Goal: Task Accomplishment & Management: Use online tool/utility

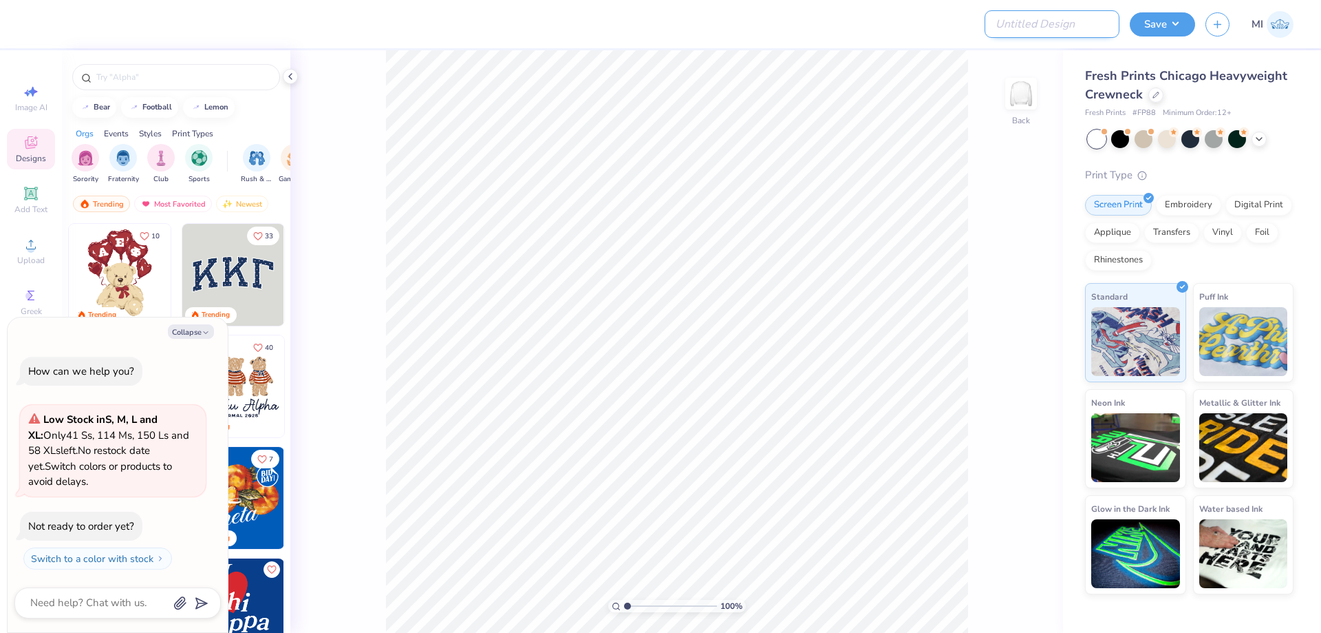
click at [1068, 22] on input "Design Title" at bounding box center [1052, 24] width 135 height 28
paste input "FPS239419"
type input "FPS239419"
type textarea "x"
type input "FPS239419"
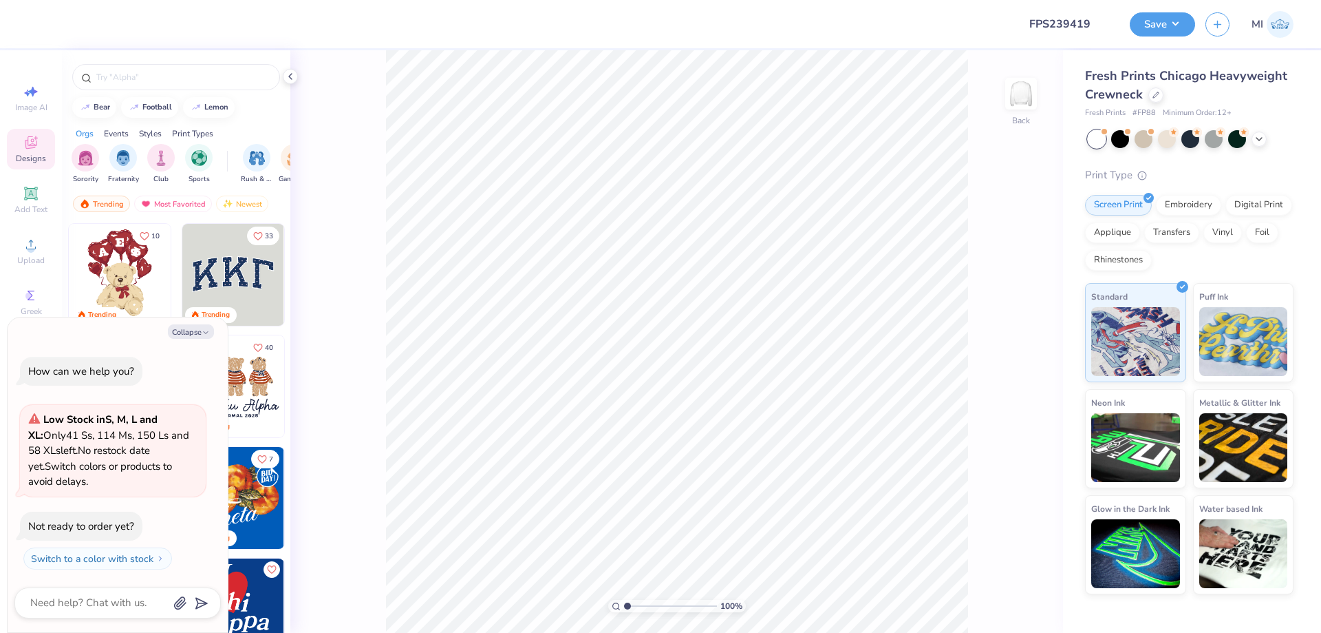
click at [901, 32] on div at bounding box center [523, 24] width 970 height 48
click at [1063, 20] on input "FPS239419" at bounding box center [1052, 24] width 135 height 28
drag, startPoint x: 193, startPoint y: 337, endPoint x: 110, endPoint y: 312, distance: 86.9
click at [193, 337] on button "Collapse" at bounding box center [191, 331] width 46 height 14
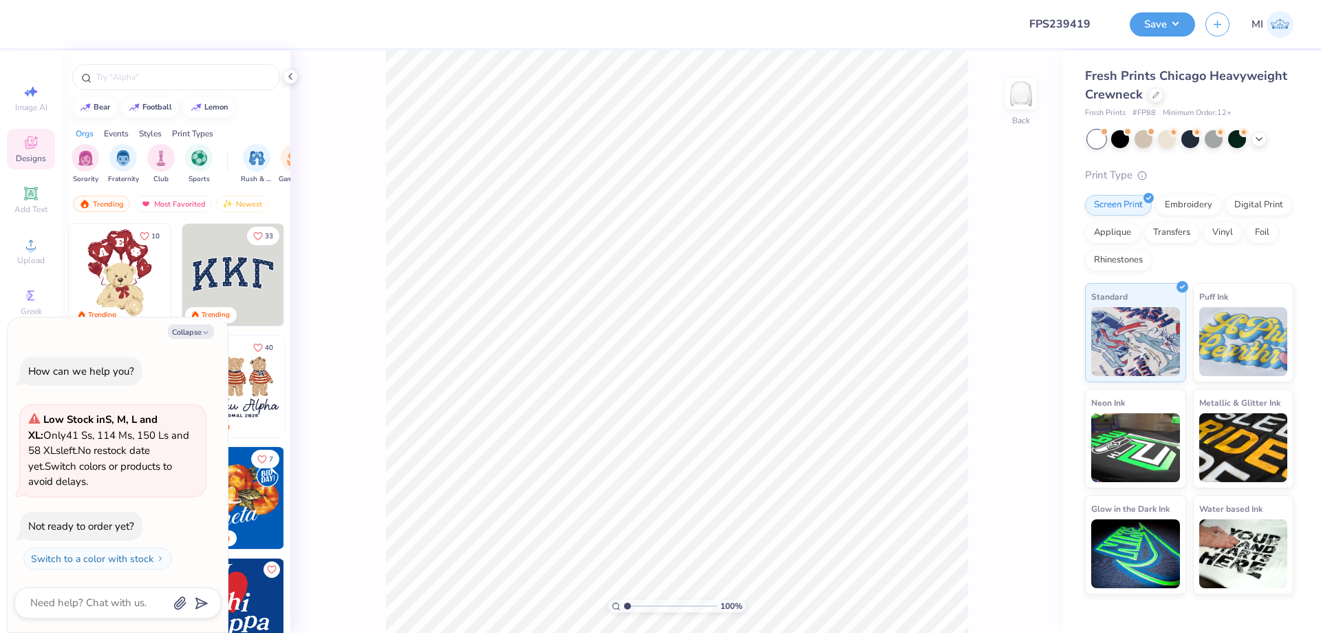
type textarea "x"
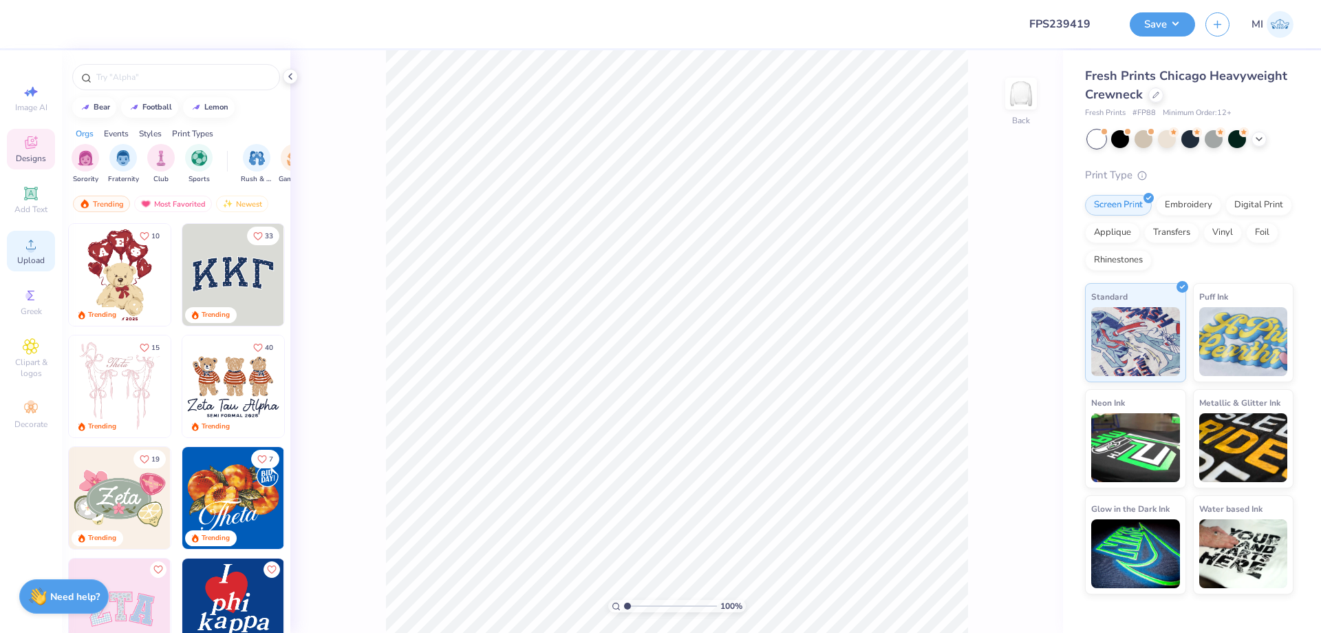
click at [43, 251] on div "Upload" at bounding box center [31, 251] width 48 height 41
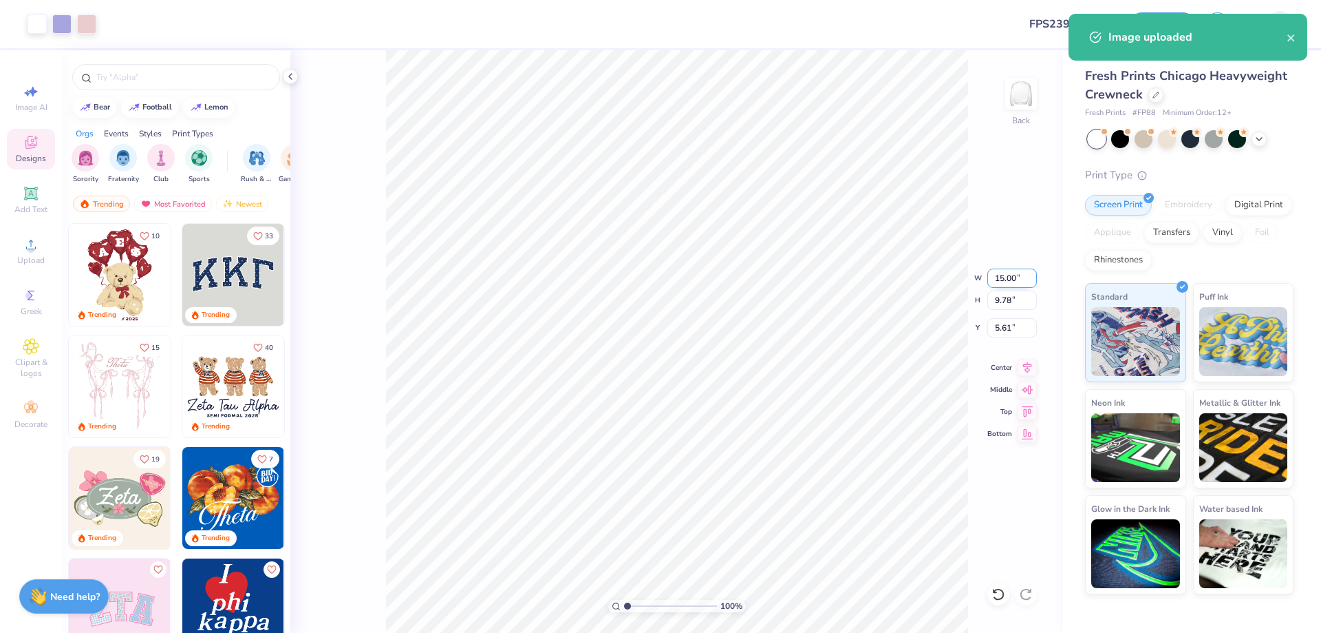
click at [1008, 276] on input "15.00" at bounding box center [1013, 277] width 50 height 19
type input "5.00"
type input "3.26"
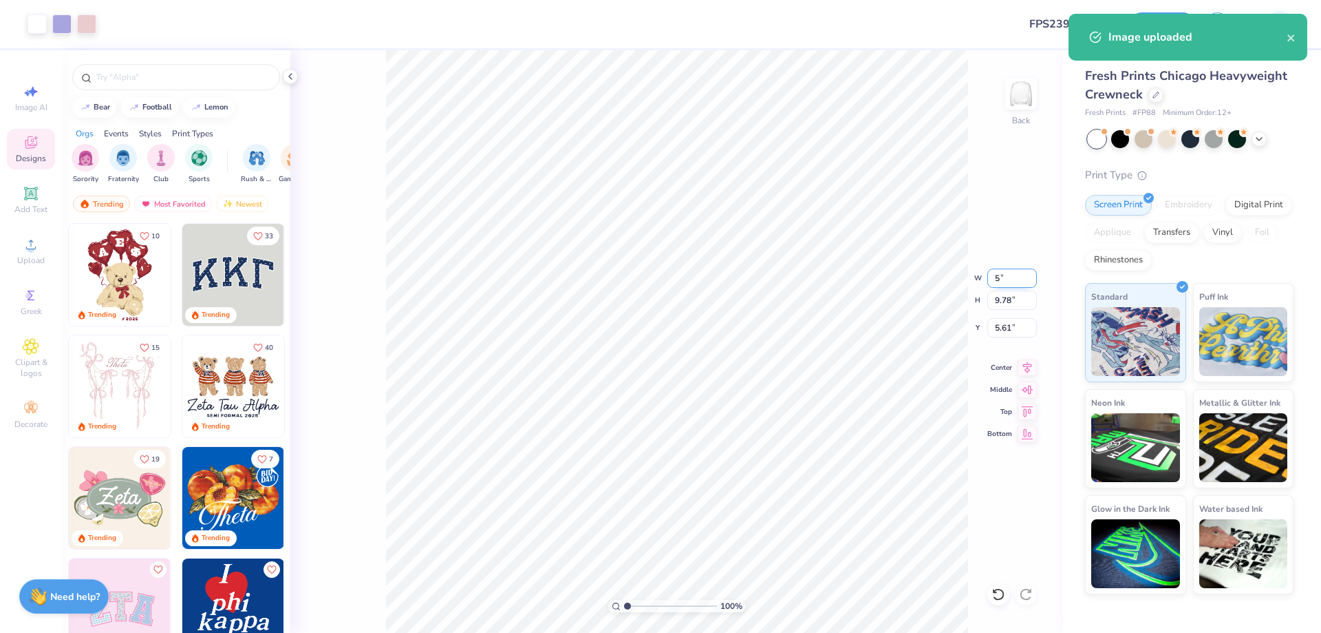
type input "8.87"
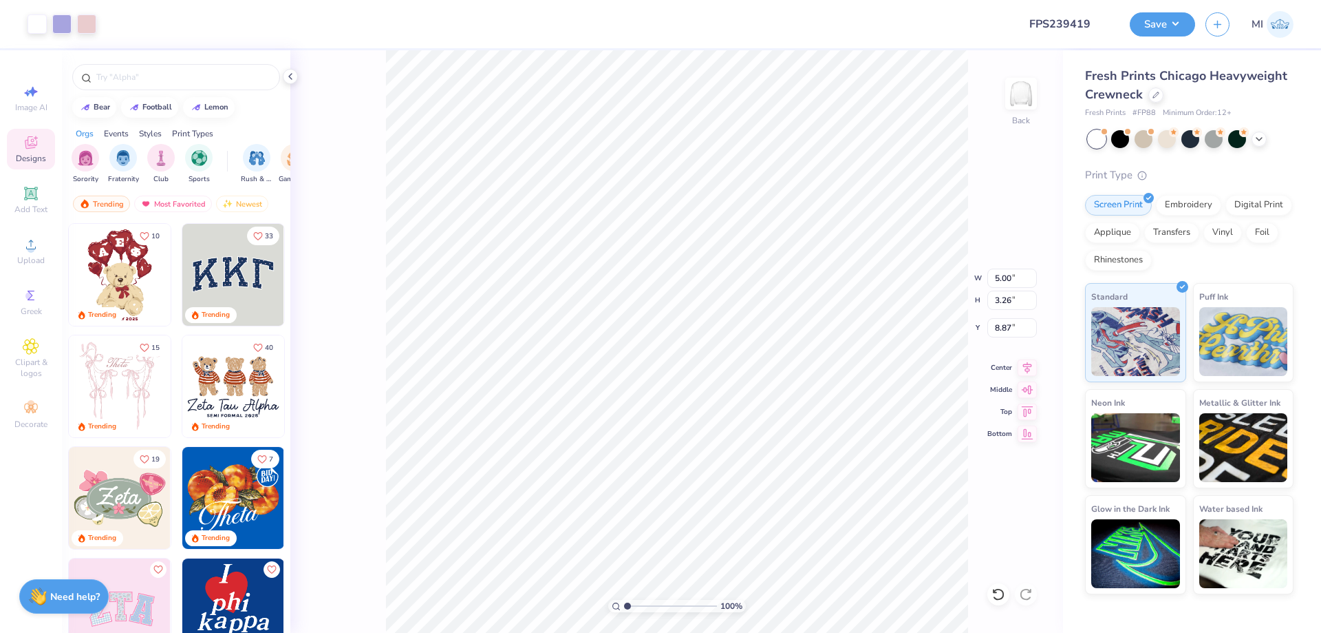
click at [642, 611] on div "100 %" at bounding box center [677, 341] width 582 height 582
click at [642, 609] on input "range" at bounding box center [670, 605] width 93 height 12
type input "2.6"
click at [30, 207] on span "Add Text" at bounding box center [30, 209] width 33 height 11
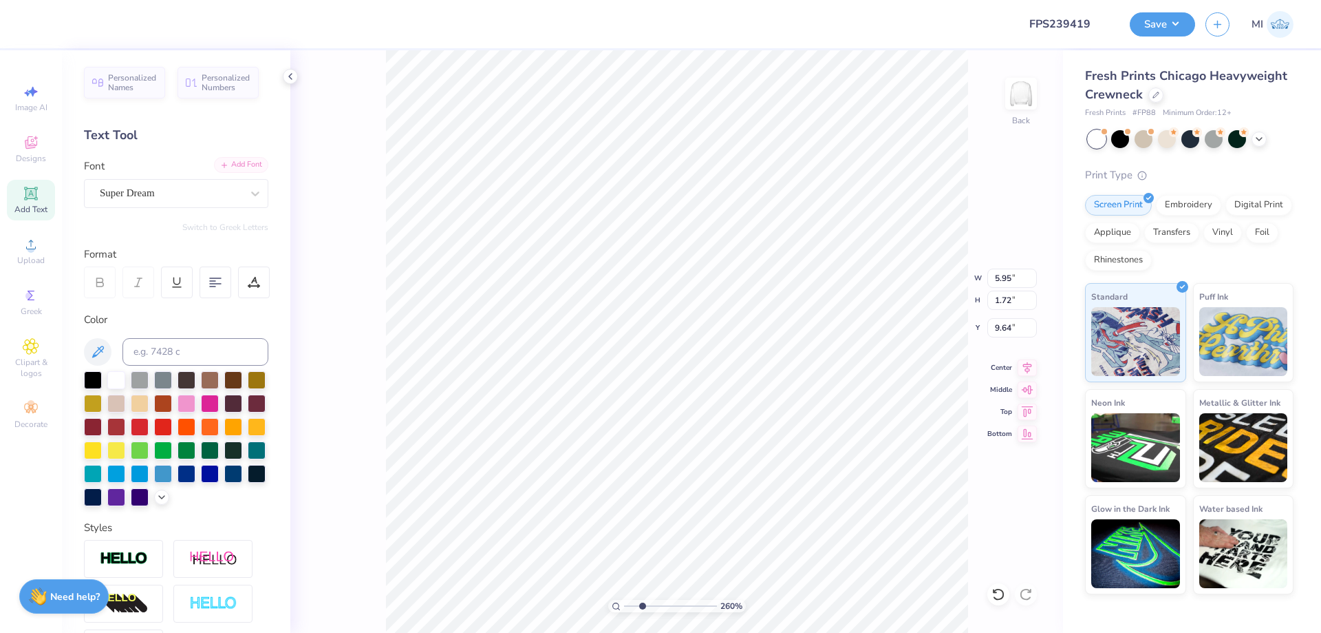
click at [242, 167] on div "Add Font" at bounding box center [241, 165] width 54 height 16
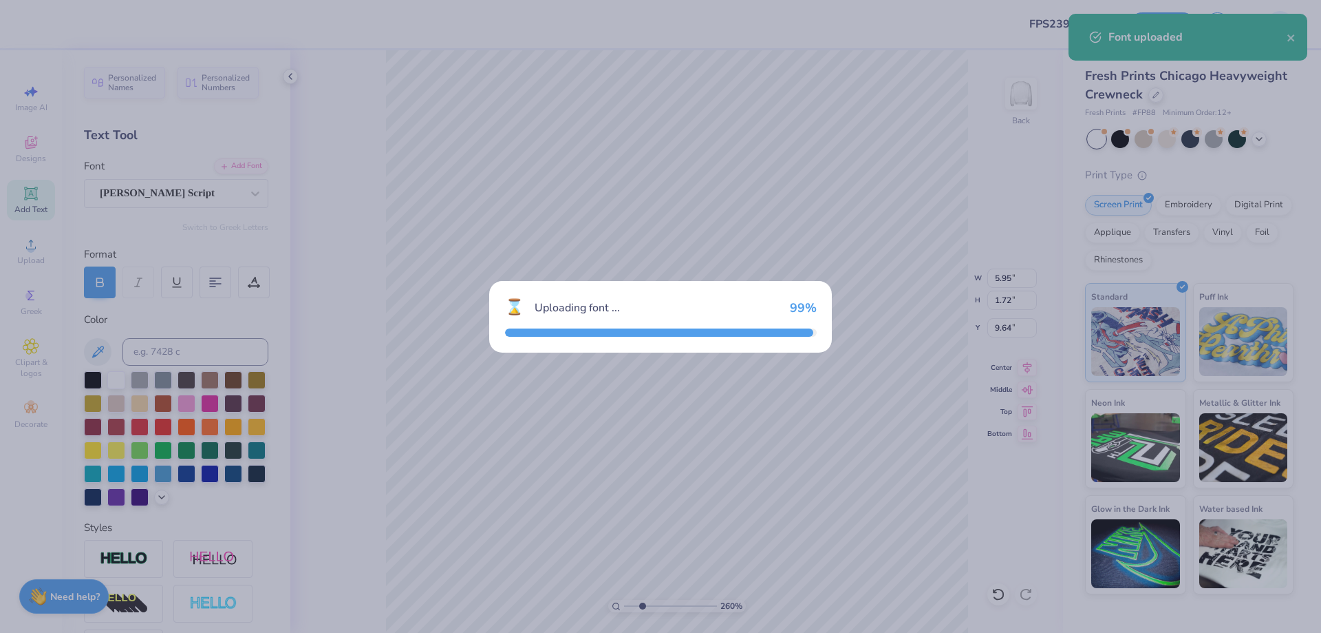
type input "7.21"
type input "2.56"
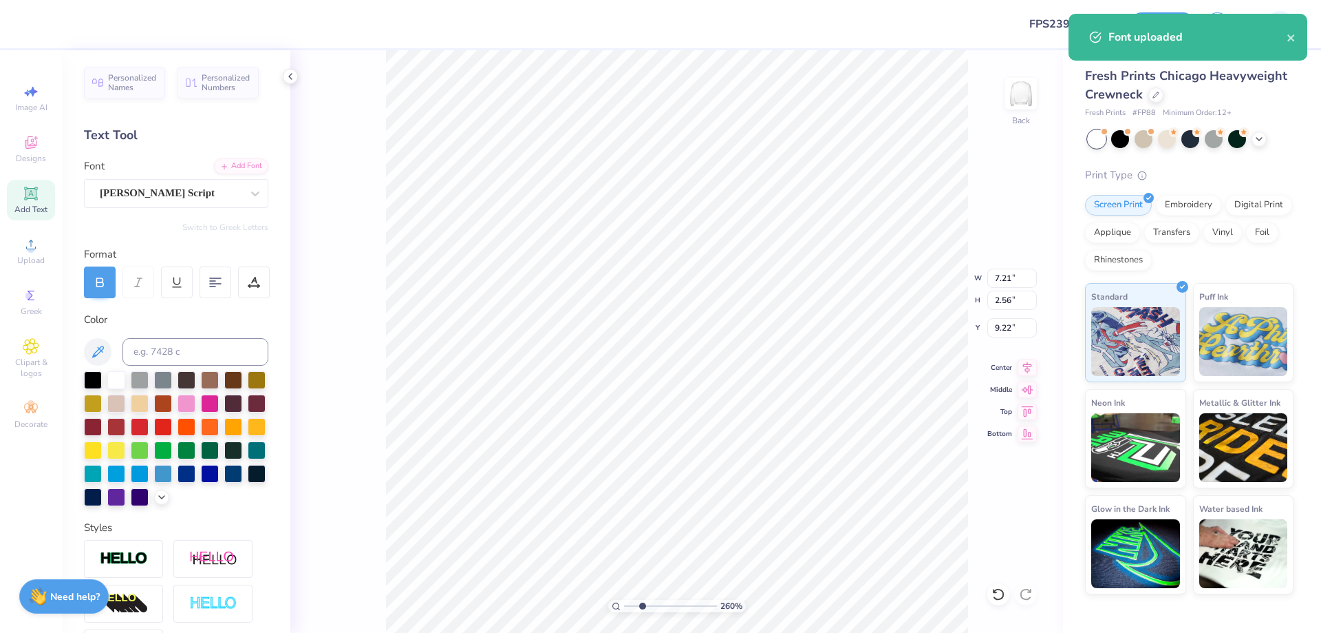
type input "6.21"
type input "5.00"
type input "3.26"
type input "8.87"
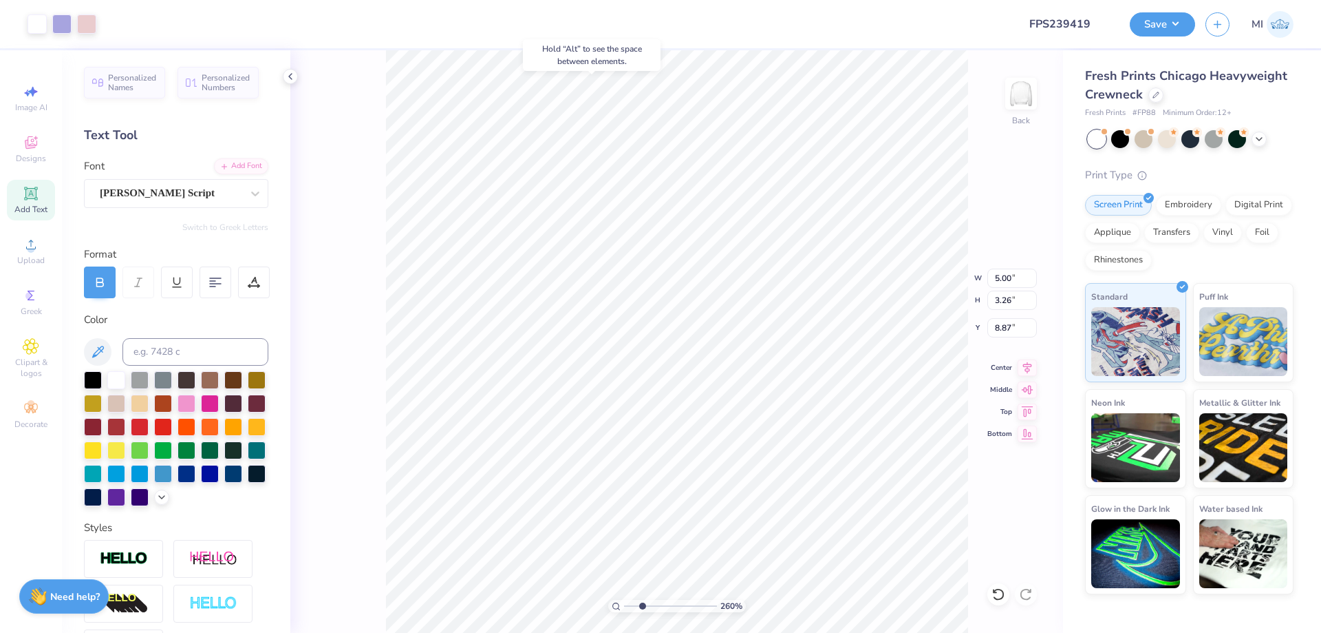
type input "7.21"
type input "2.56"
type input "6.21"
click at [226, 339] on input at bounding box center [196, 352] width 146 height 28
type input "2705"
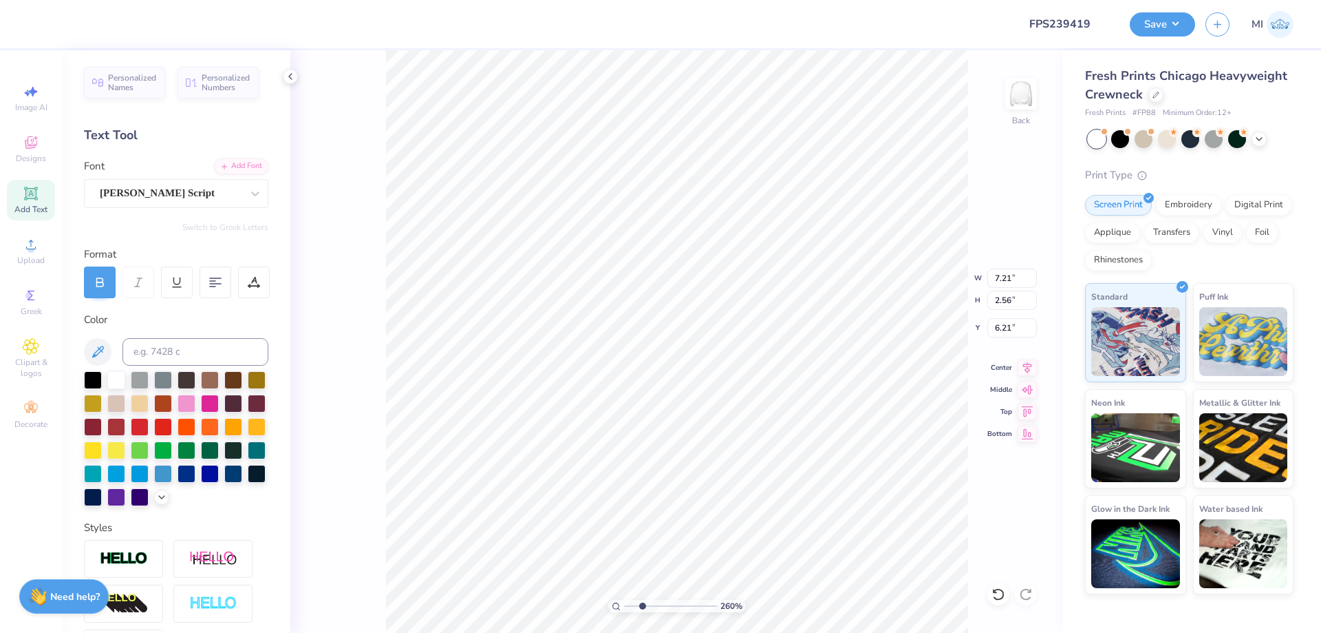
type textarea "Pi Beta Phi"
click at [1008, 273] on input "10.62" at bounding box center [1013, 277] width 50 height 19
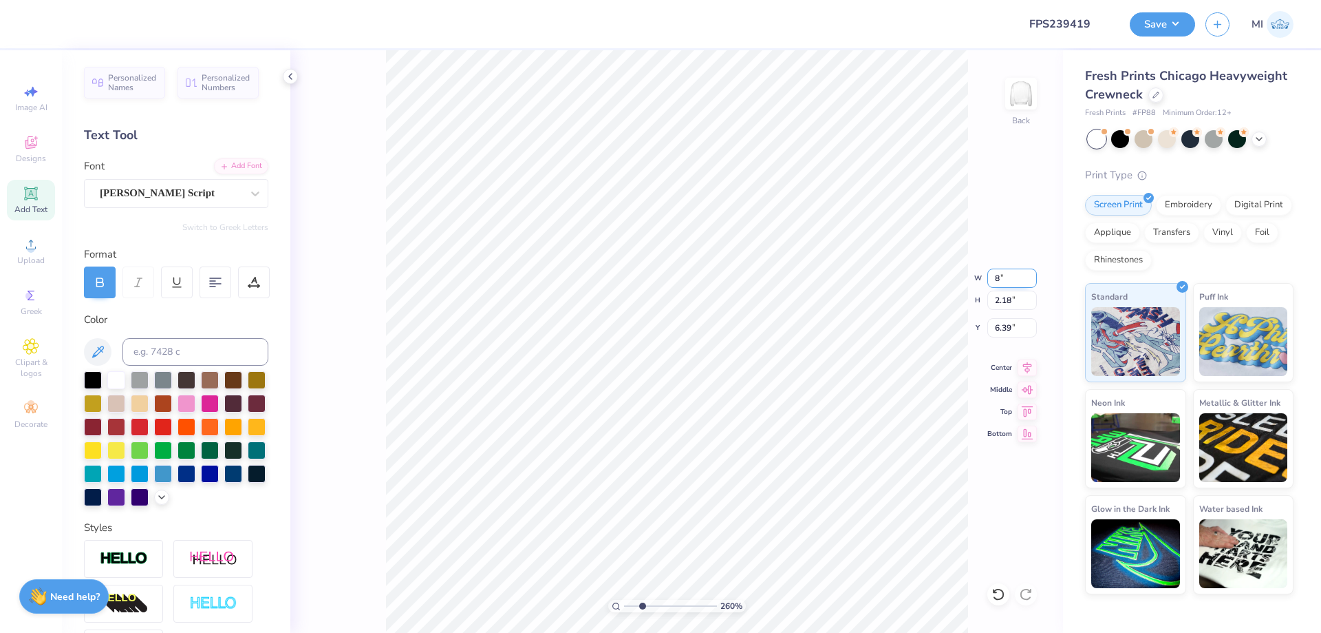
type input "8.00"
type input "1.64"
type input "6.66"
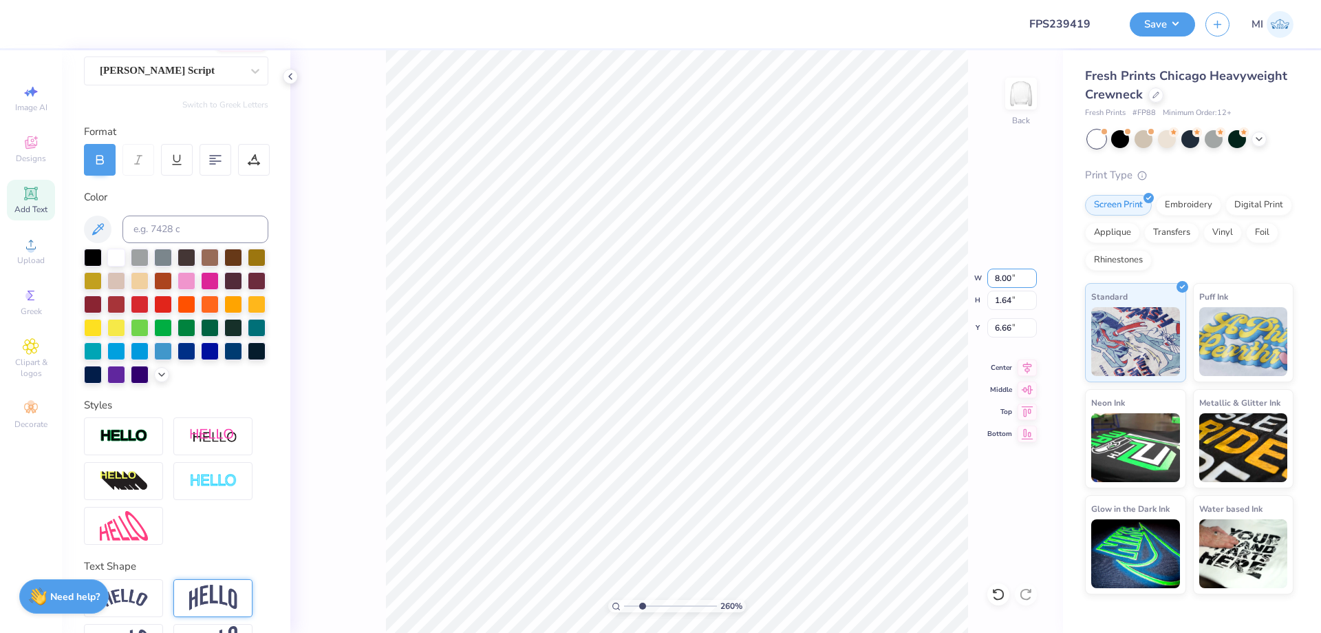
scroll to position [165, 0]
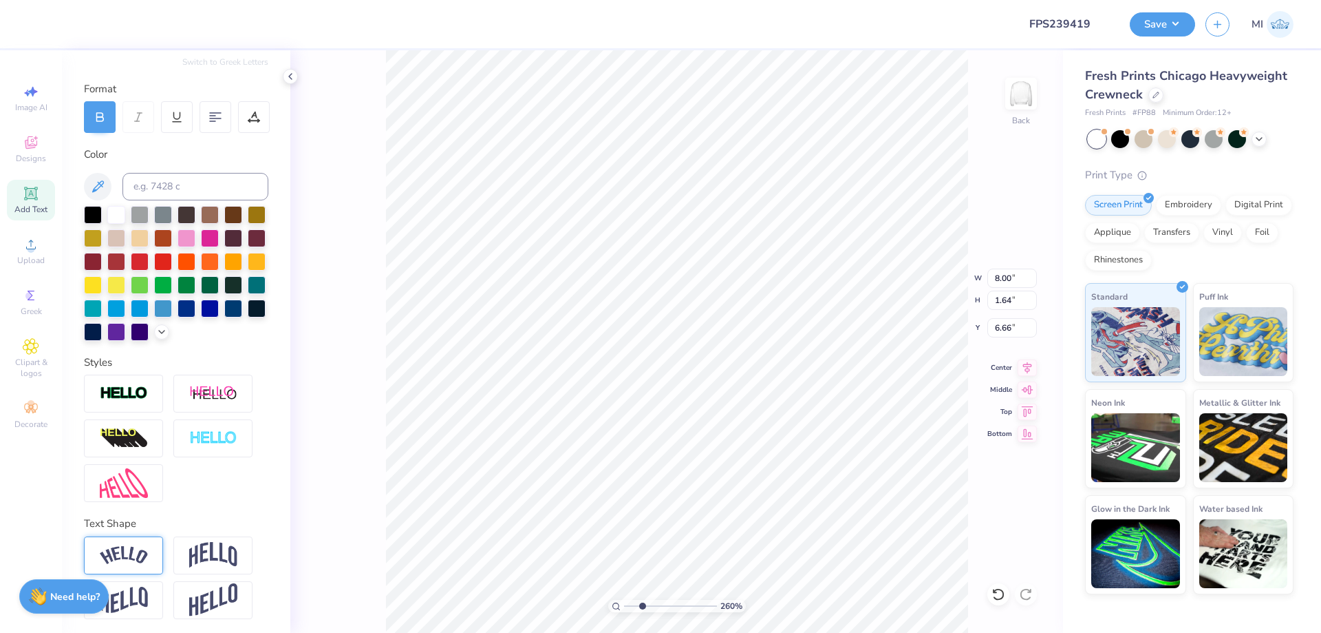
click at [139, 540] on div at bounding box center [123, 555] width 79 height 38
type input "9.16"
type input "2.52"
type input "6.22"
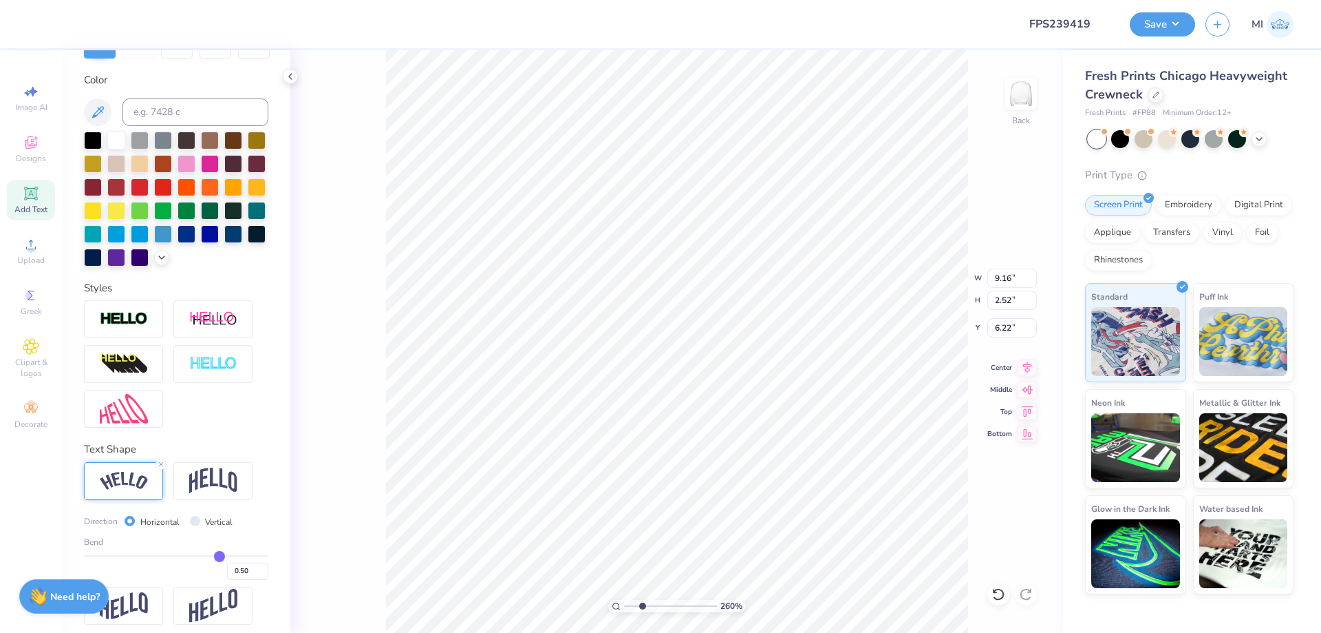
scroll to position [250, 0]
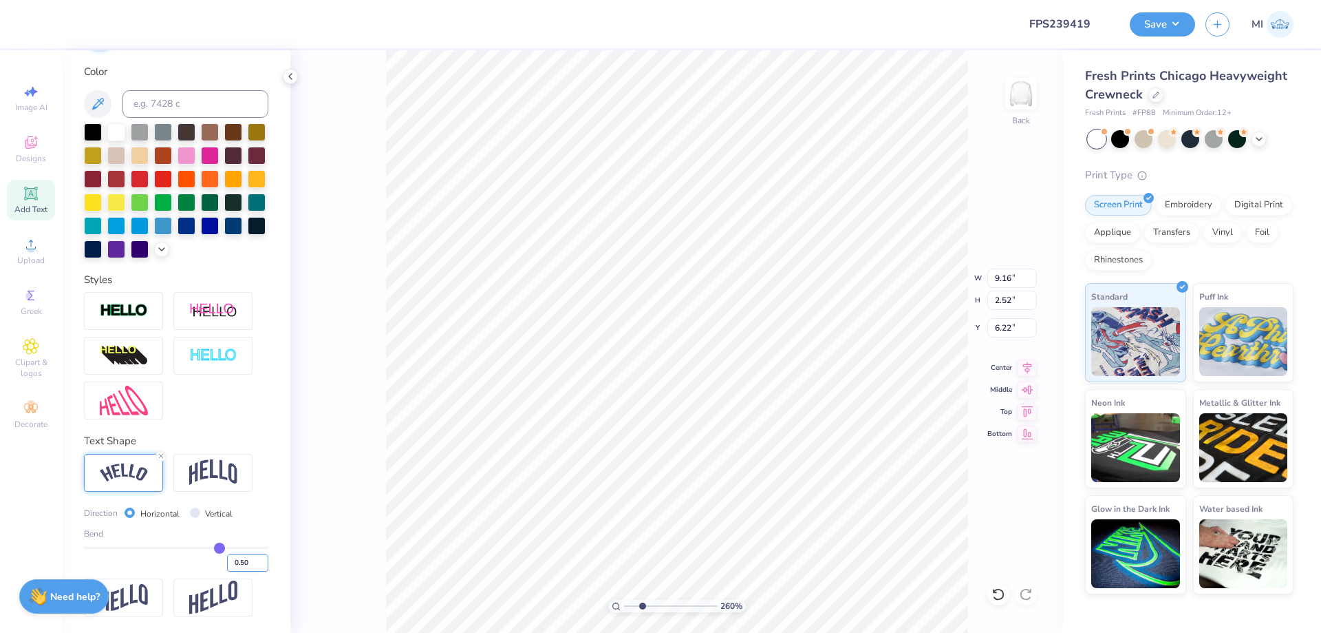
drag, startPoint x: 253, startPoint y: 561, endPoint x: 244, endPoint y: 560, distance: 9.7
click at [244, 560] on input "0.50" at bounding box center [247, 562] width 41 height 17
type input "0.35"
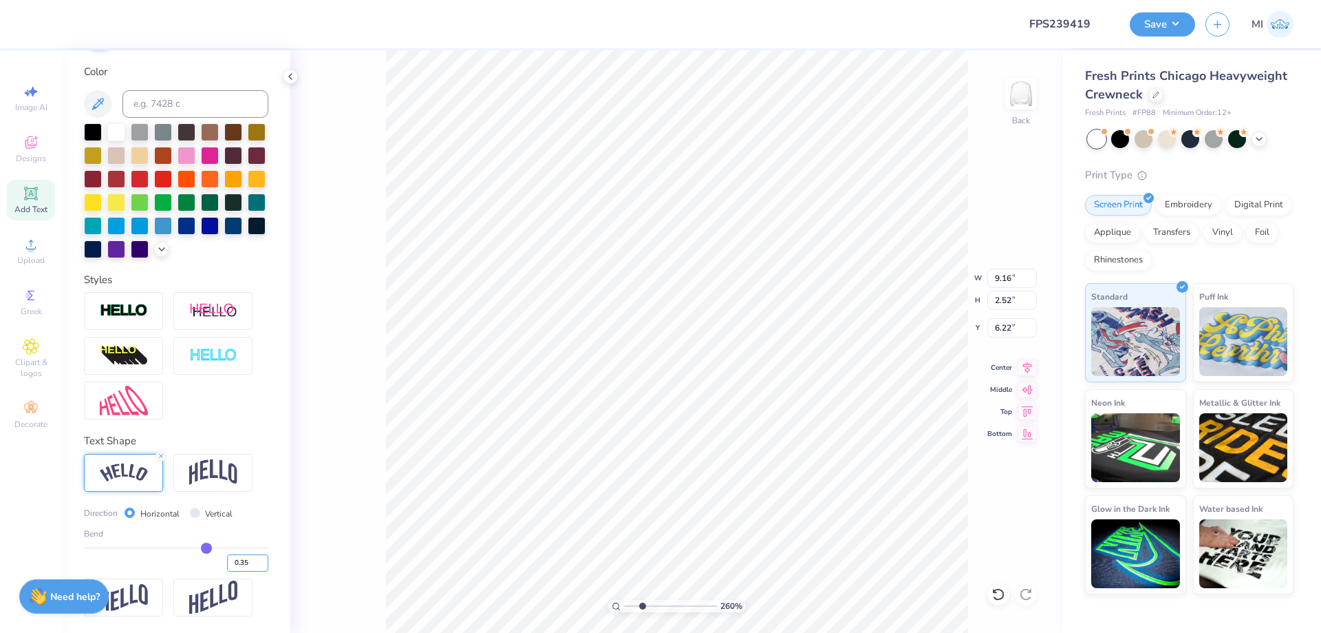
type input "8.79"
type input "2.08"
type input "6.44"
click at [1018, 275] on input "8.79" at bounding box center [1013, 277] width 50 height 19
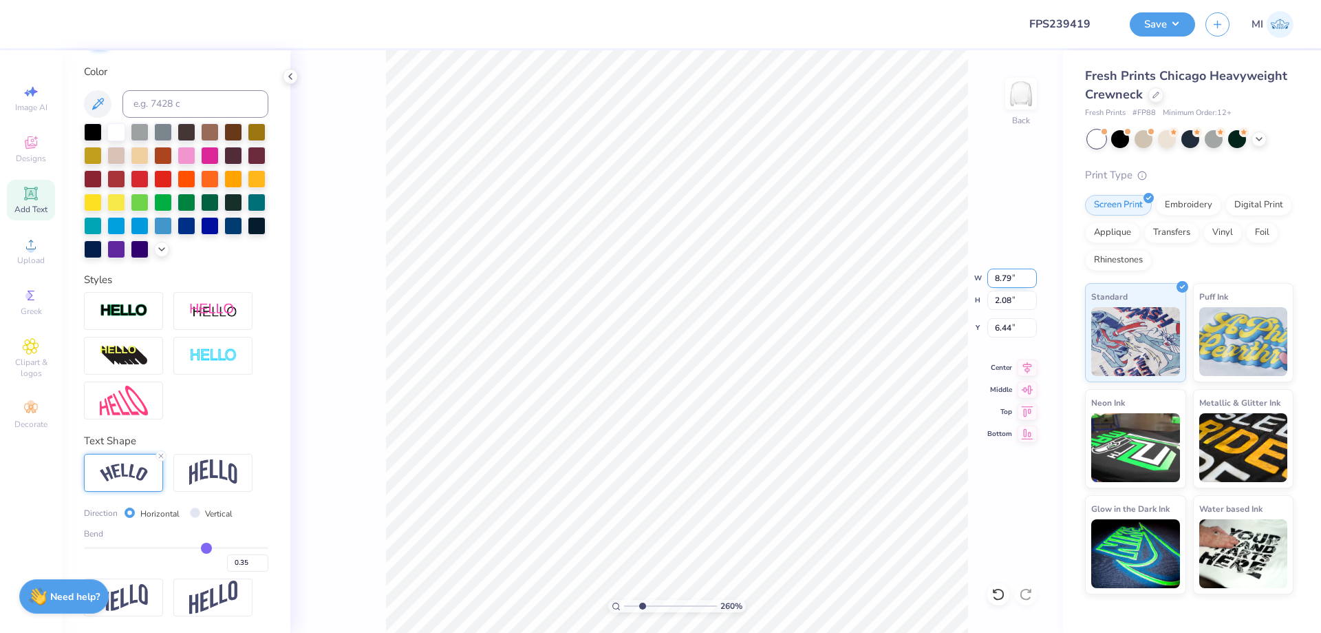
click at [1018, 275] on input "8.79" at bounding box center [1013, 277] width 50 height 19
type input "7.00"
type input "1.65"
type input "8.04"
click at [851, 580] on li "Send to Back" at bounding box center [845, 581] width 108 height 27
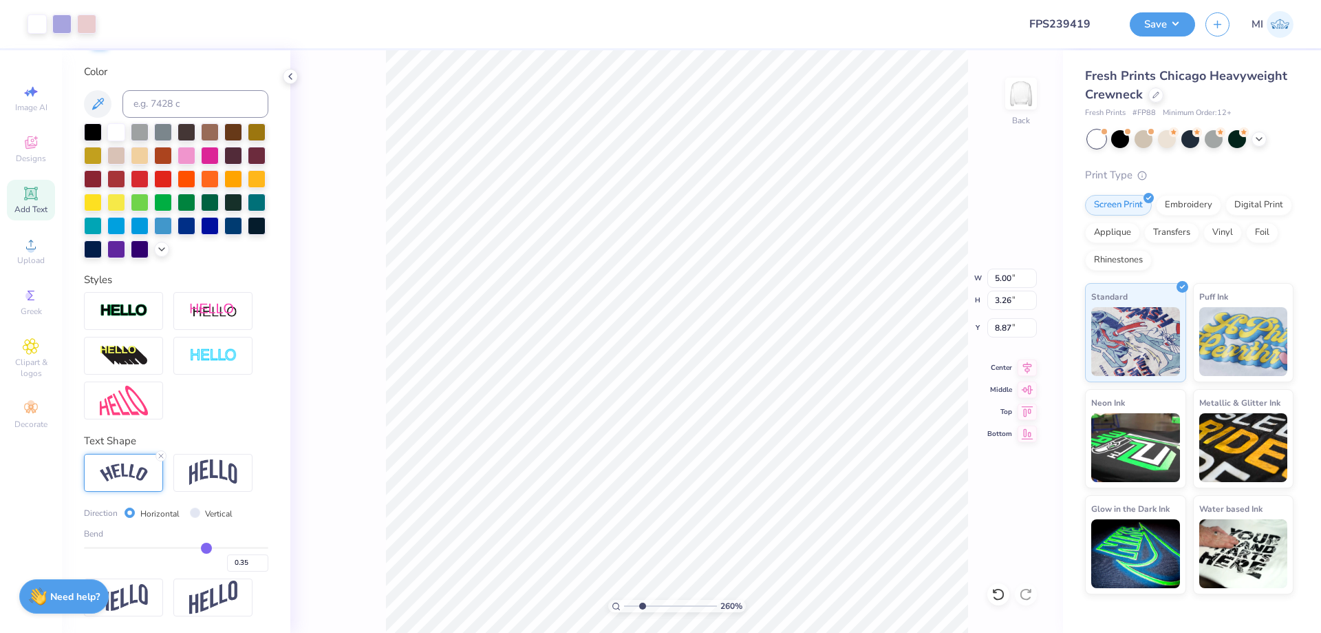
type input "9.05"
type input "7.00"
type input "1.65"
type input "8.04"
drag, startPoint x: 244, startPoint y: 561, endPoint x: 275, endPoint y: 564, distance: 31.2
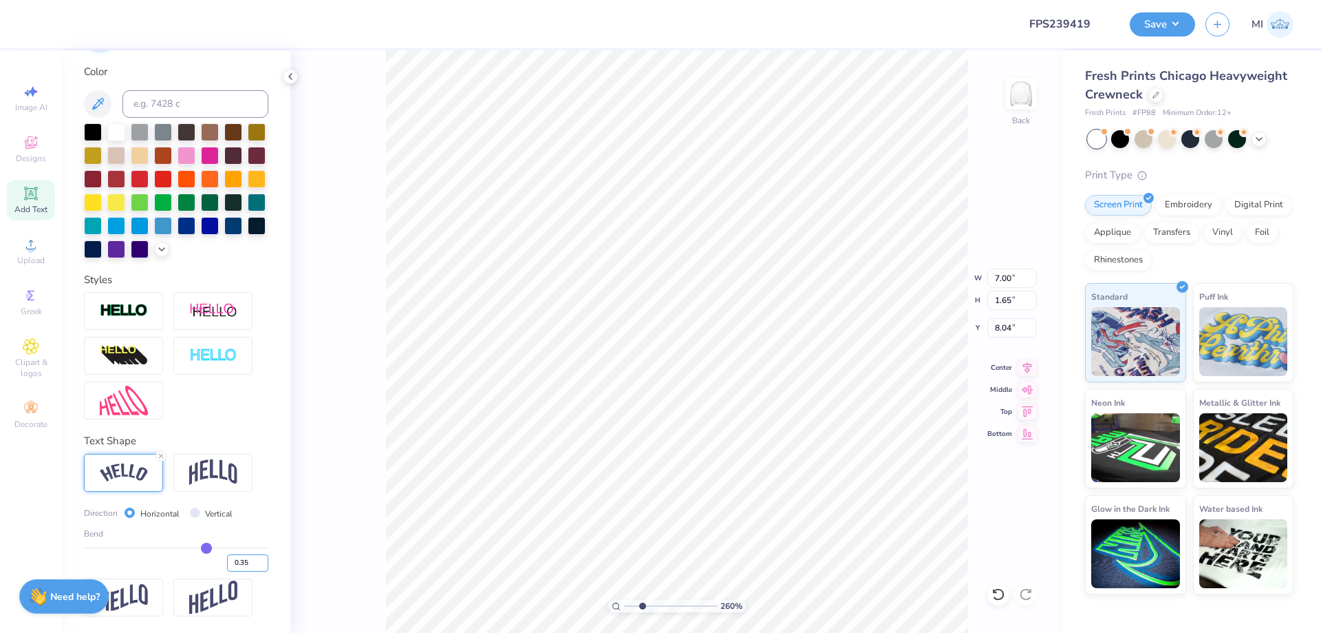
click at [268, 564] on input "0.35" at bounding box center [247, 562] width 41 height 17
type input "0.3"
type input "0.30"
type input "6.91"
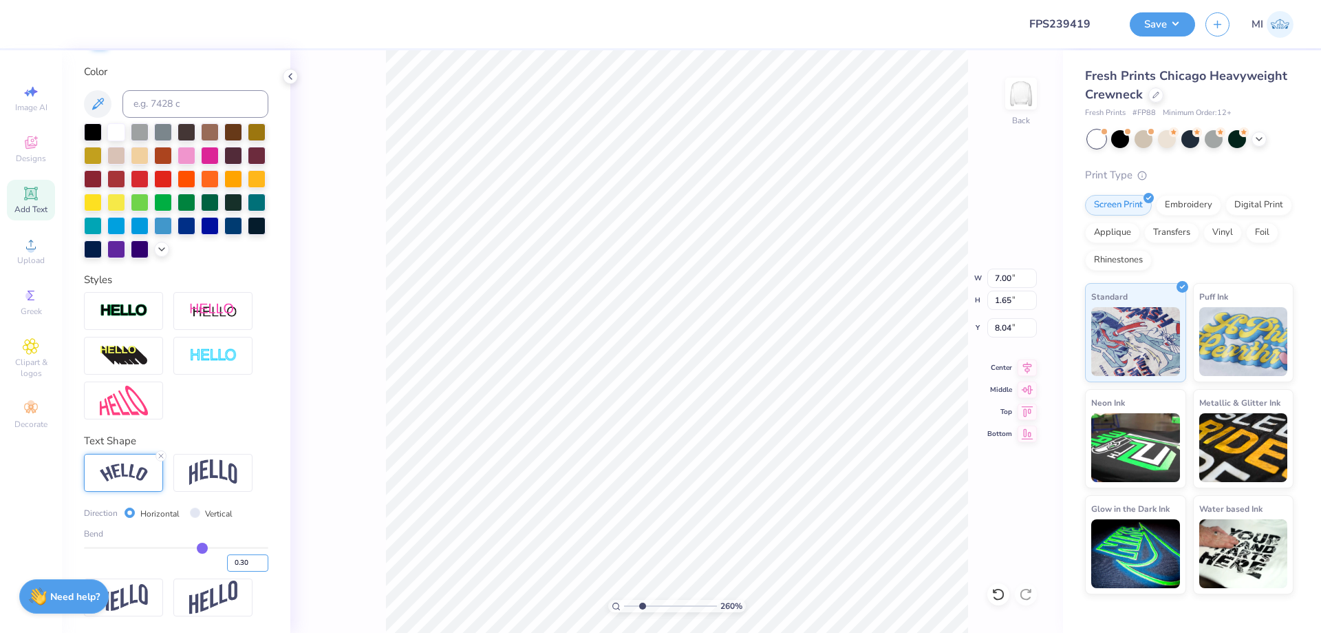
type input "1.56"
type input "8.09"
drag, startPoint x: 243, startPoint y: 562, endPoint x: 260, endPoint y: 562, distance: 17.2
click at [260, 562] on input "0.30" at bounding box center [247, 562] width 41 height 17
type input "0.4"
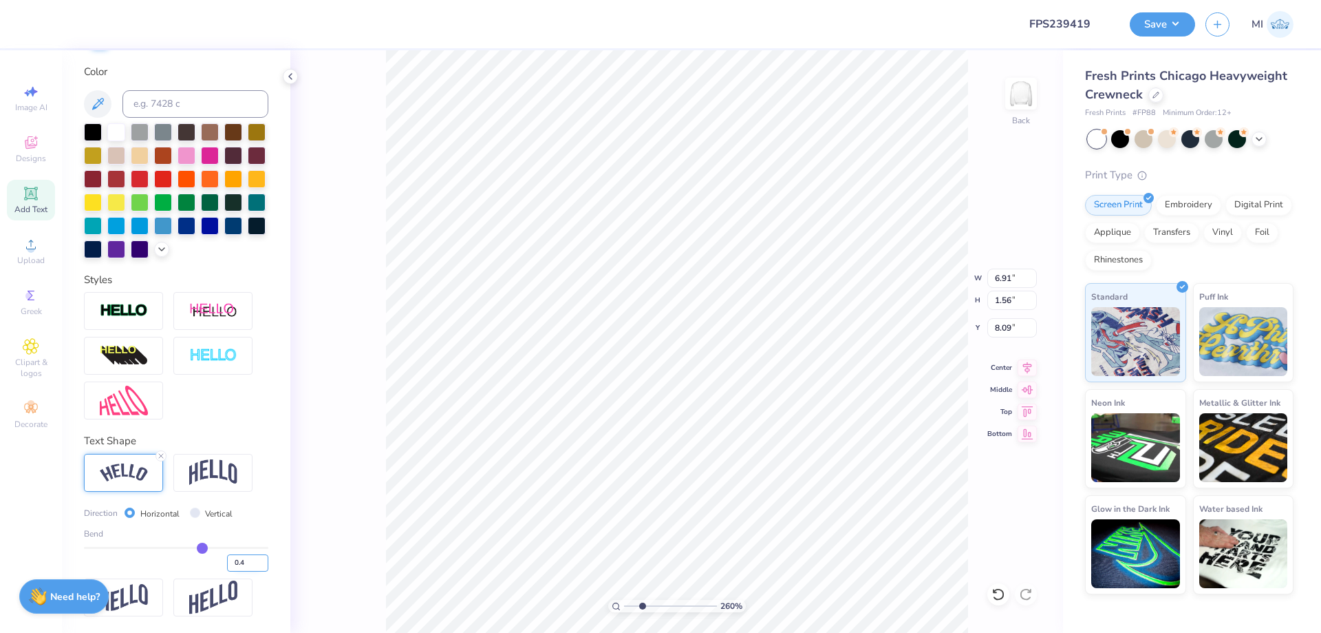
type input "0.4"
type input "0.40"
type input "7.09"
type input "1.76"
type input "7.99"
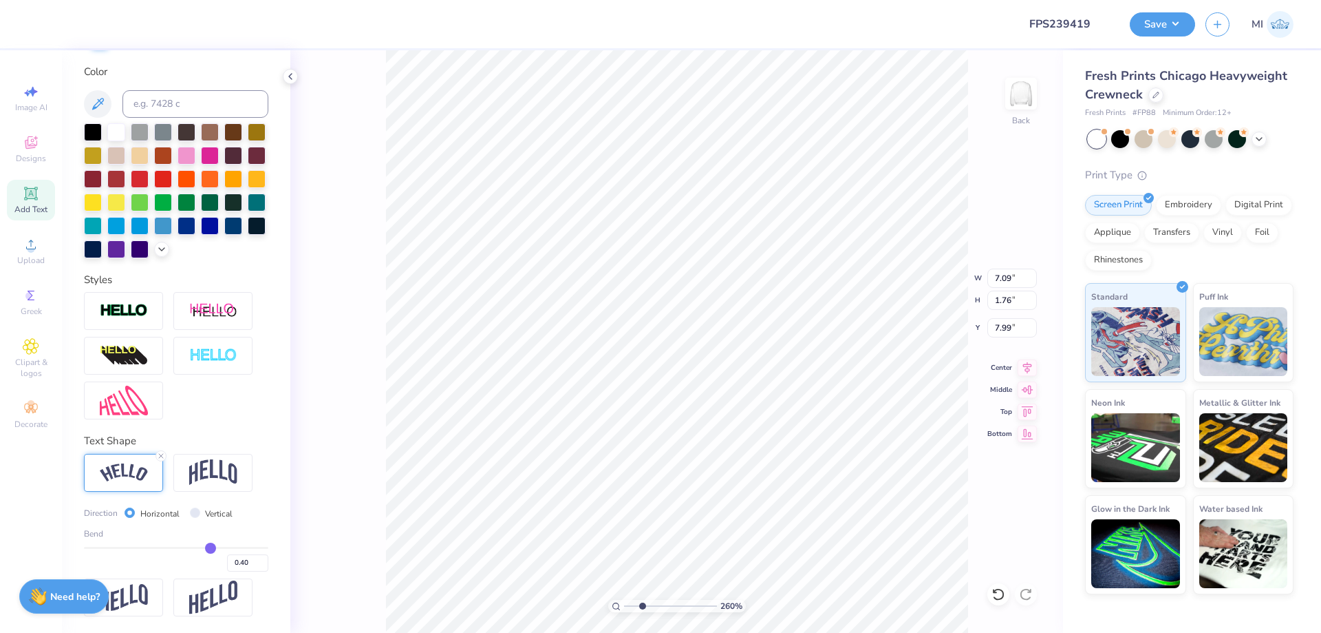
type input "6.74"
type input "1.67"
type input "6.51"
type input "1.61"
type input "8.05"
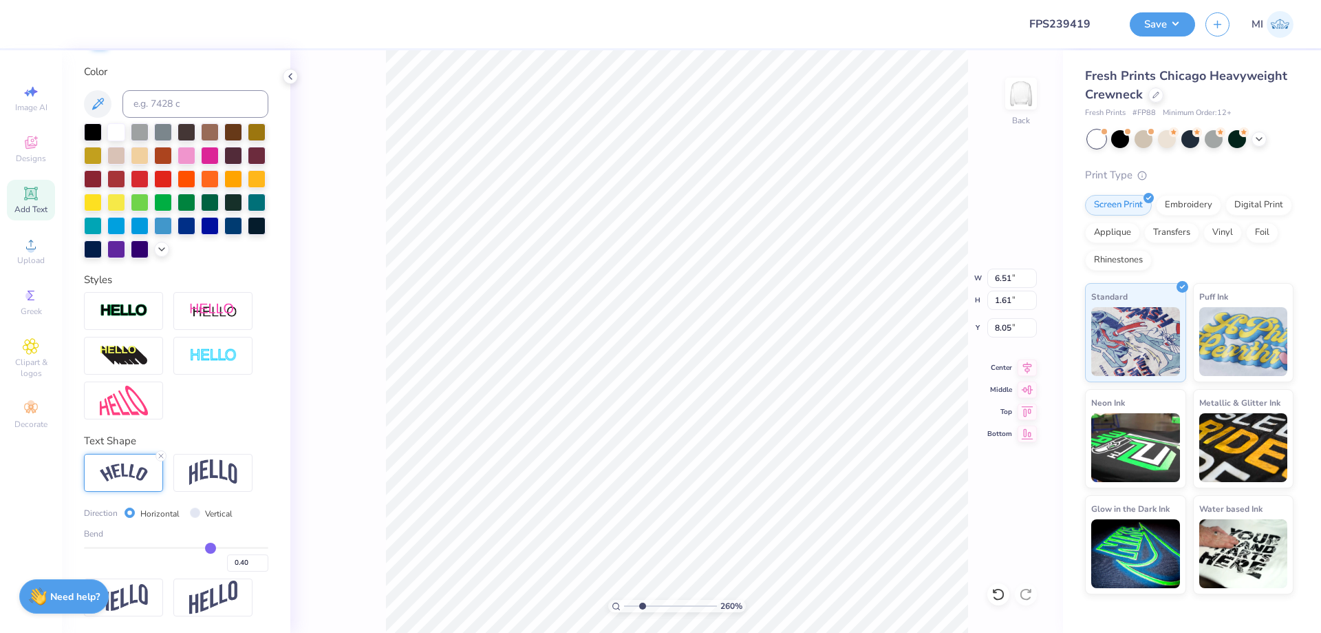
type input "4.26"
drag, startPoint x: 1013, startPoint y: 277, endPoint x: 915, endPoint y: 270, distance: 98.0
click at [988, 270] on input "5.00" at bounding box center [1013, 277] width 50 height 19
type input "5.10"
type input "3.33"
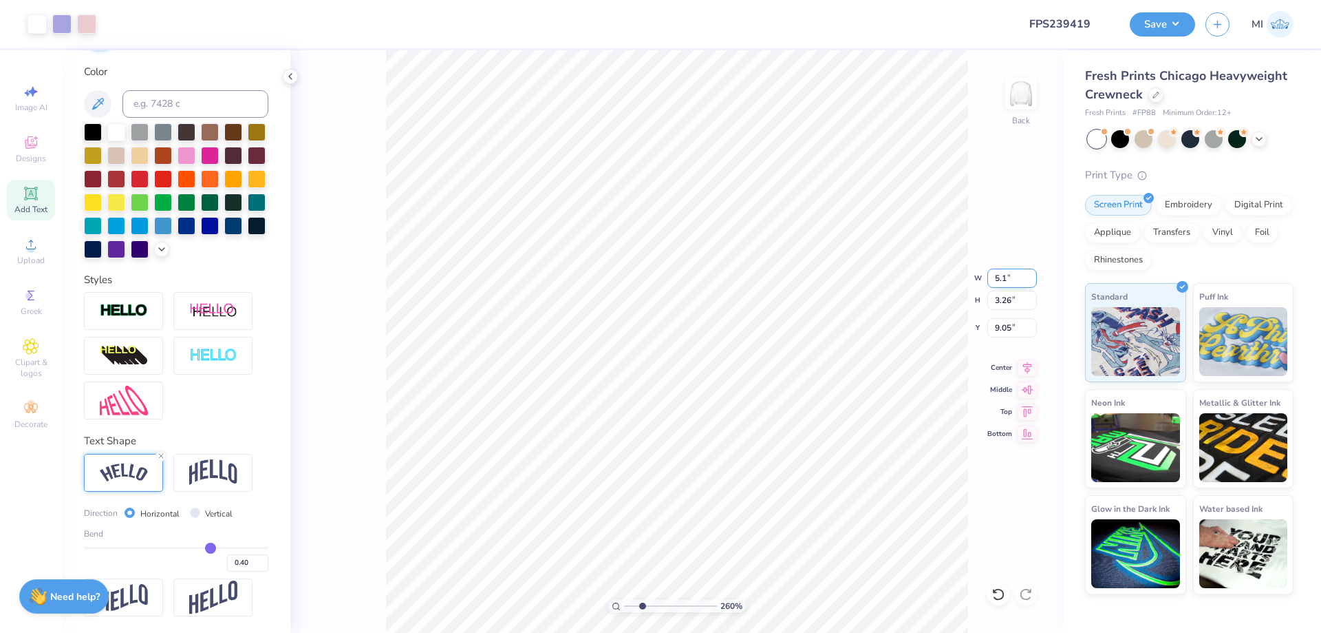
type input "9.01"
click at [26, 254] on div "Upload" at bounding box center [31, 251] width 48 height 41
click at [38, 192] on icon at bounding box center [31, 193] width 17 height 17
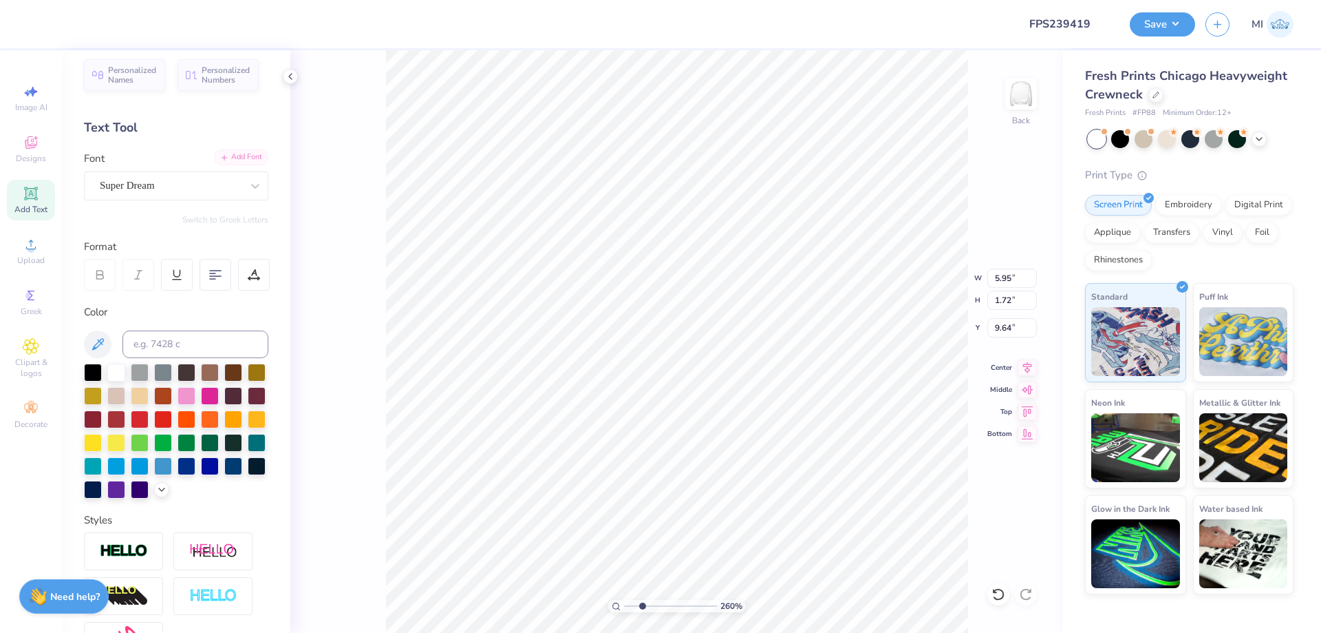
scroll to position [0, 0]
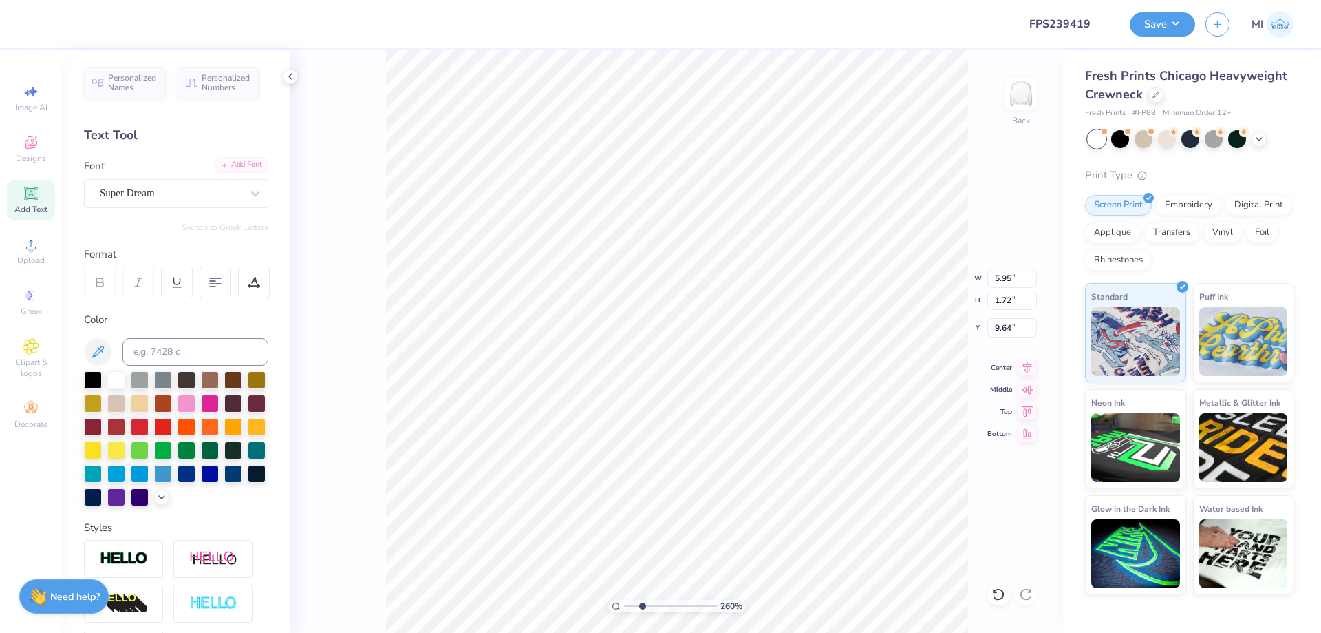
click at [242, 167] on div "Add Font" at bounding box center [241, 165] width 54 height 16
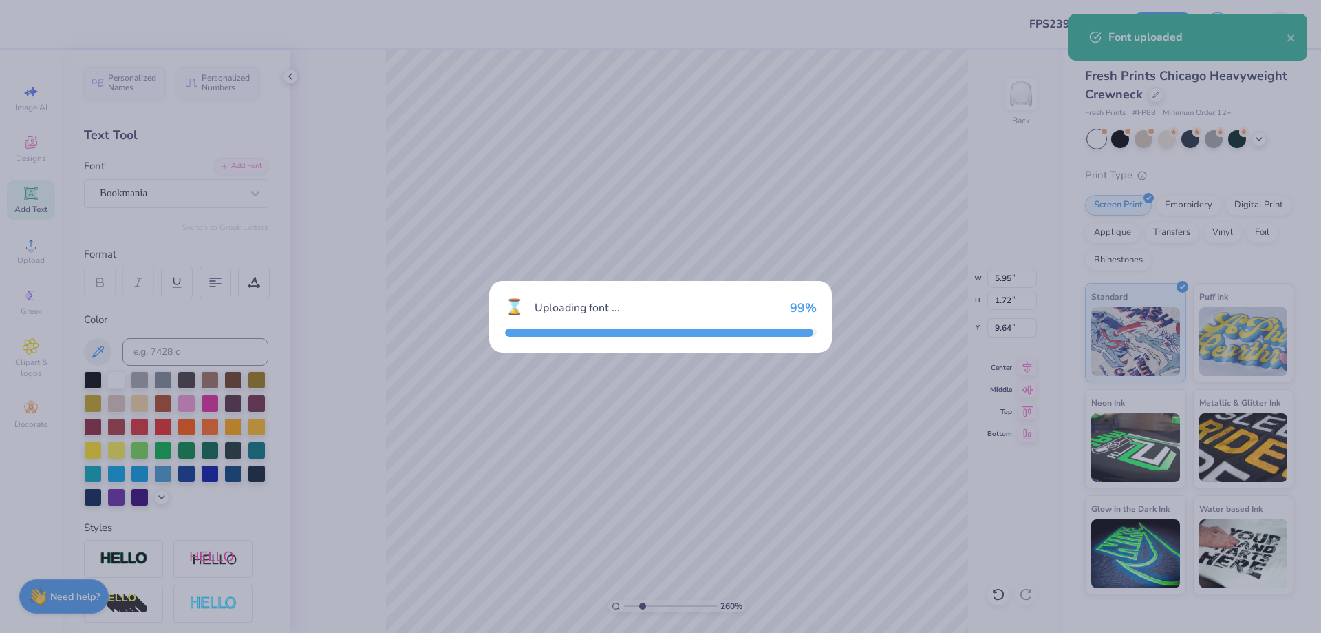
type input "6.57"
type input "1.78"
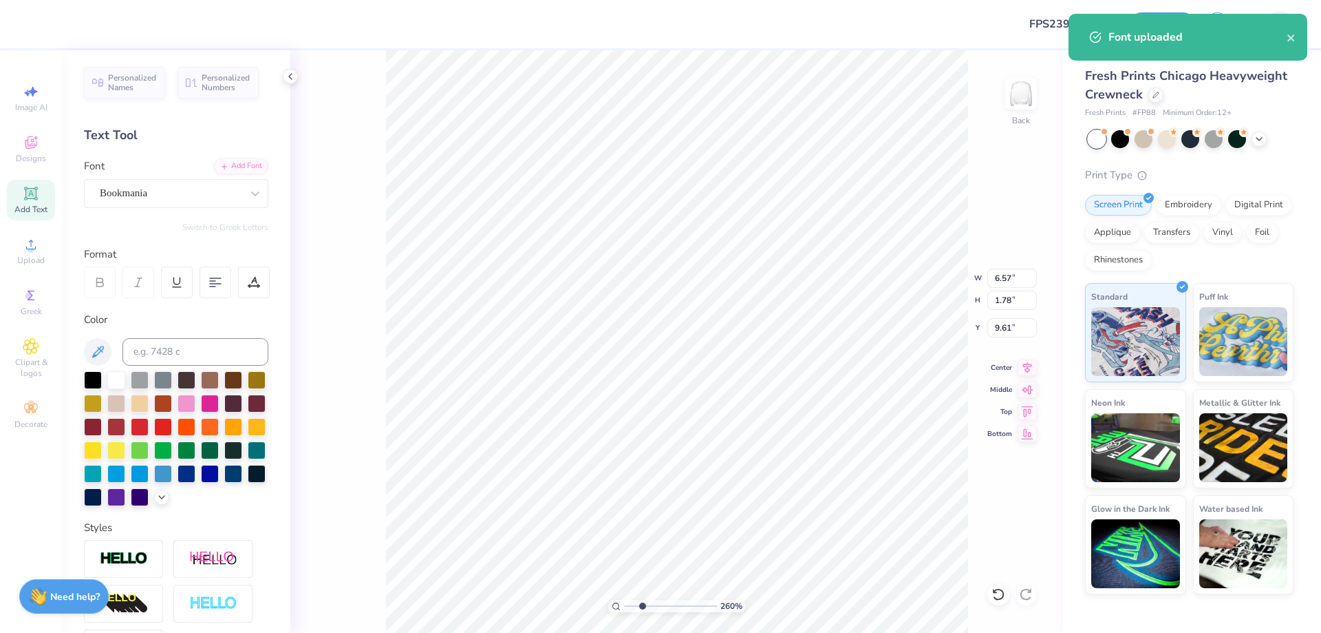
type input "12.13"
paste textarea "PARENT’S WEEKEND ‘25"
type textarea "PARENT’S WEEKEND ‘25"
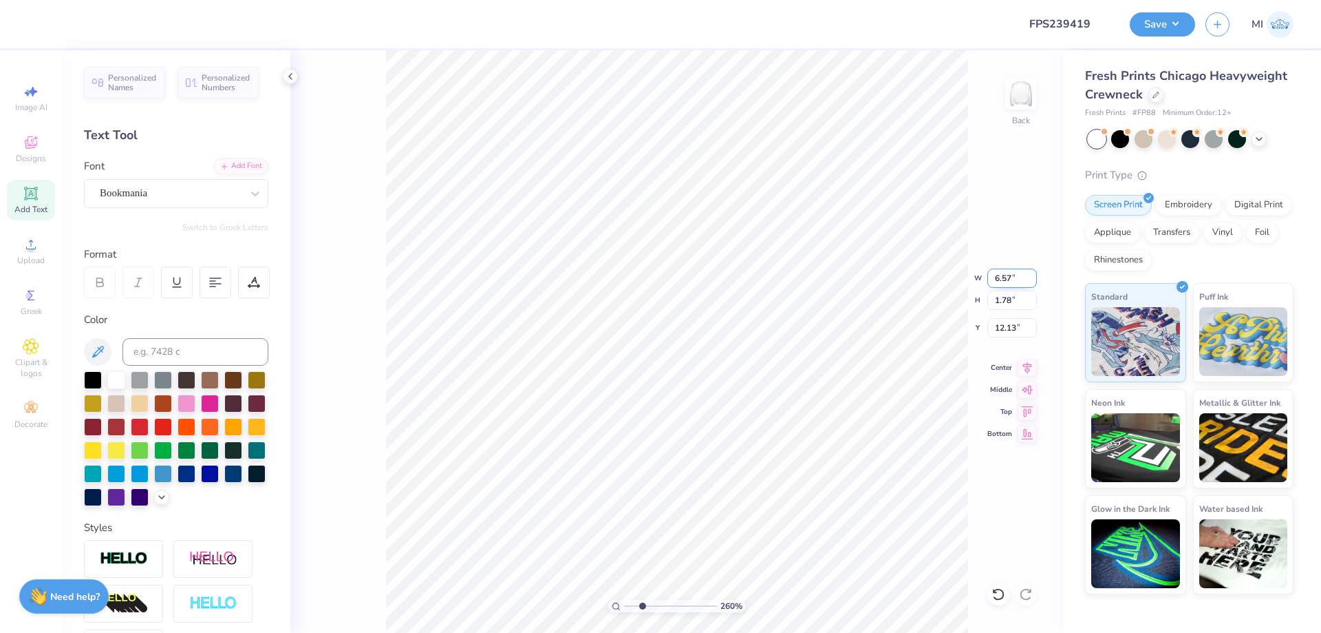
click at [1017, 270] on input "6.57" at bounding box center [1013, 277] width 50 height 19
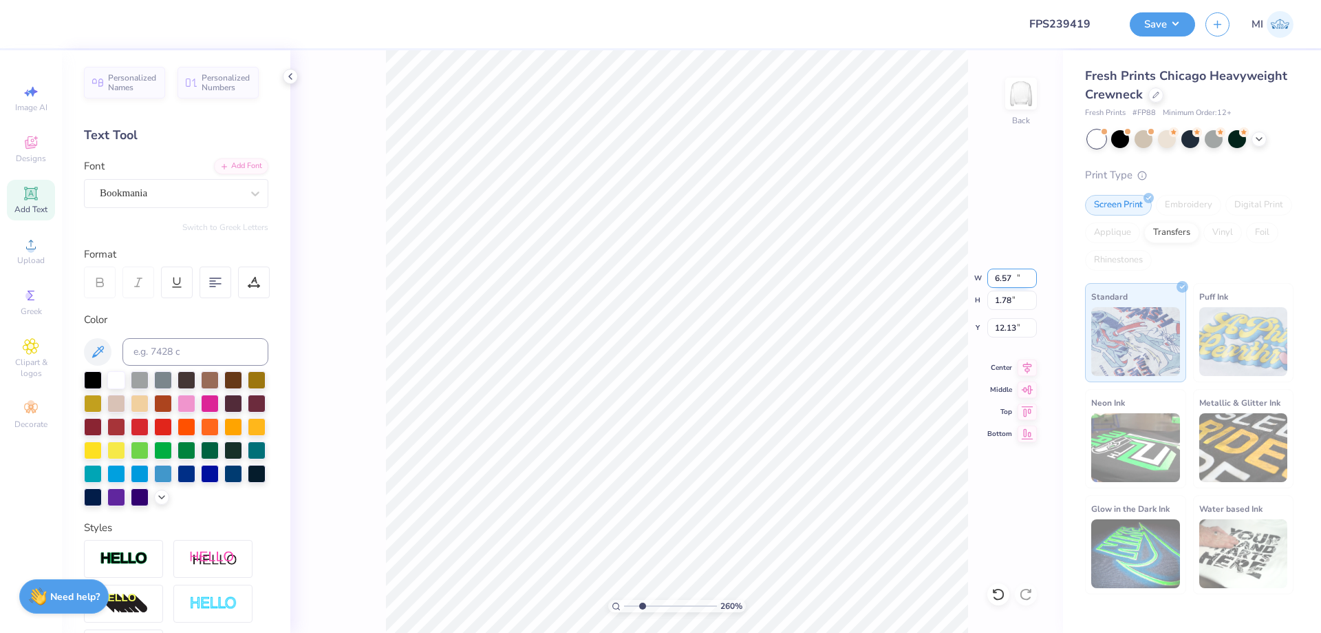
type input "17.05"
type input "1.04"
type input "12.50"
click at [1017, 270] on input "17.05" at bounding box center [1013, 277] width 50 height 19
drag, startPoint x: 1017, startPoint y: 272, endPoint x: 949, endPoint y: 273, distance: 68.1
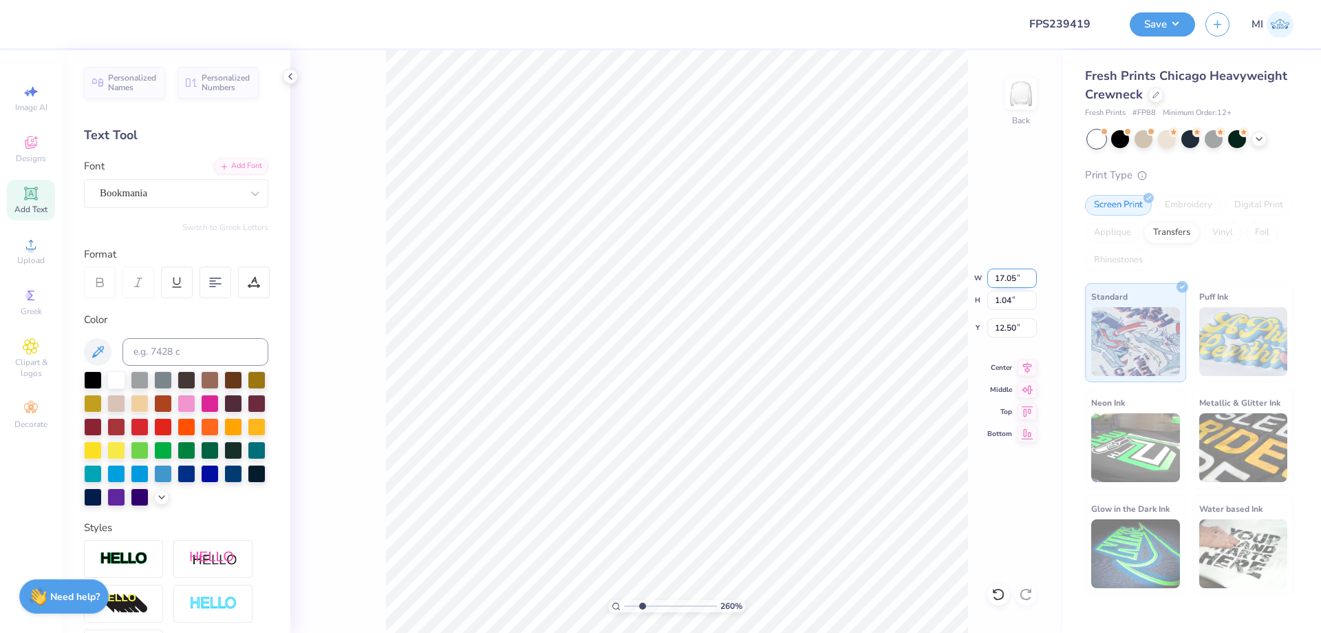
click at [988, 273] on input "17.05" at bounding box center [1013, 277] width 50 height 19
type input "4.00"
type input "0.24"
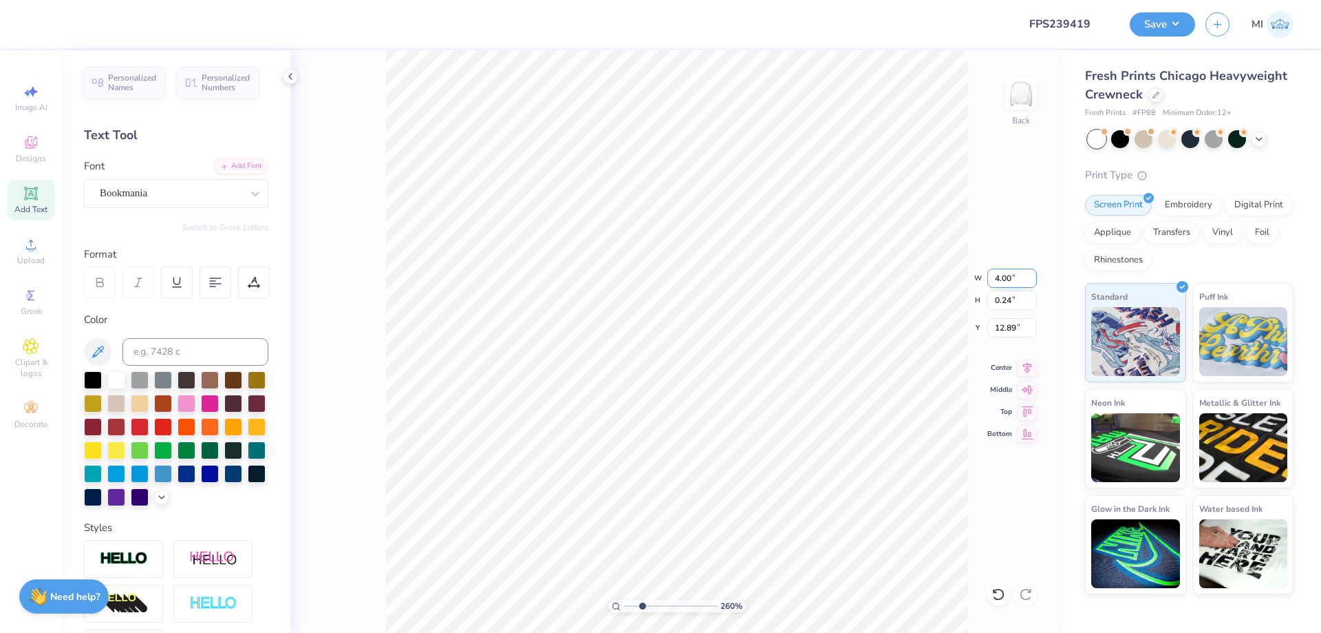
type input "12.50"
drag, startPoint x: 954, startPoint y: 275, endPoint x: 935, endPoint y: 278, distance: 18.9
click at [988, 278] on input "5" at bounding box center [1013, 277] width 50 height 19
type input "5.00"
type input "0.30"
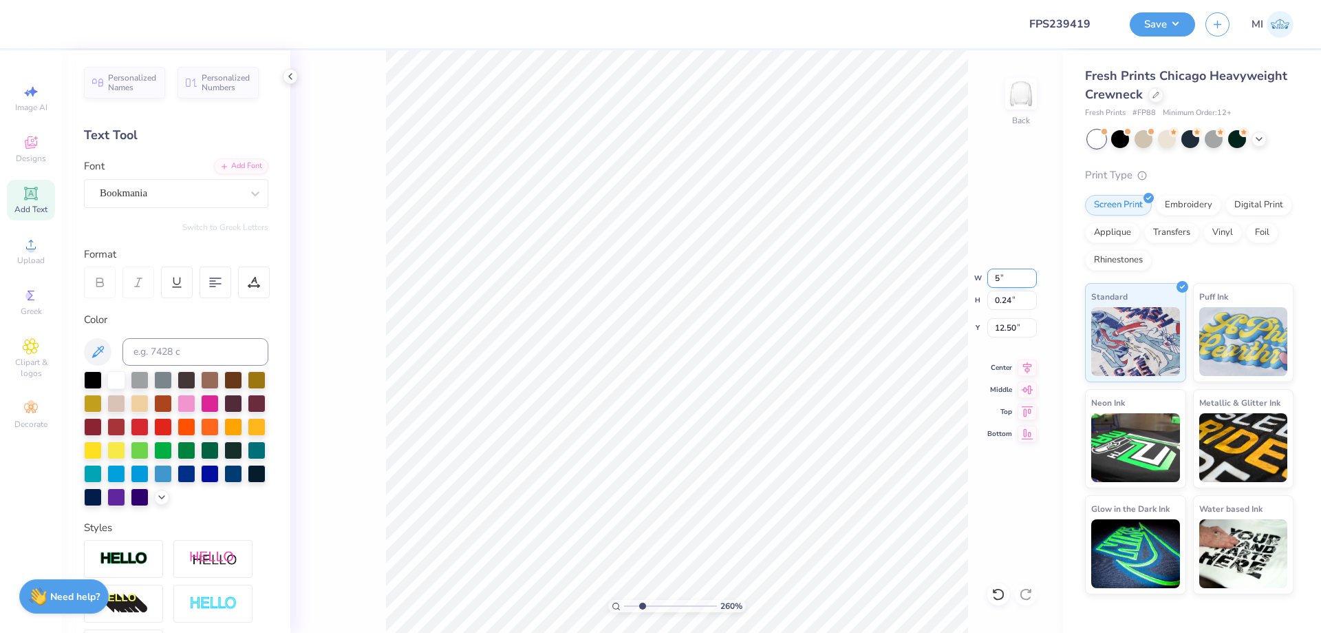
type input "12.47"
click at [197, 354] on input at bounding box center [196, 352] width 146 height 28
type input "2705"
click at [129, 552] on div at bounding box center [123, 559] width 79 height 38
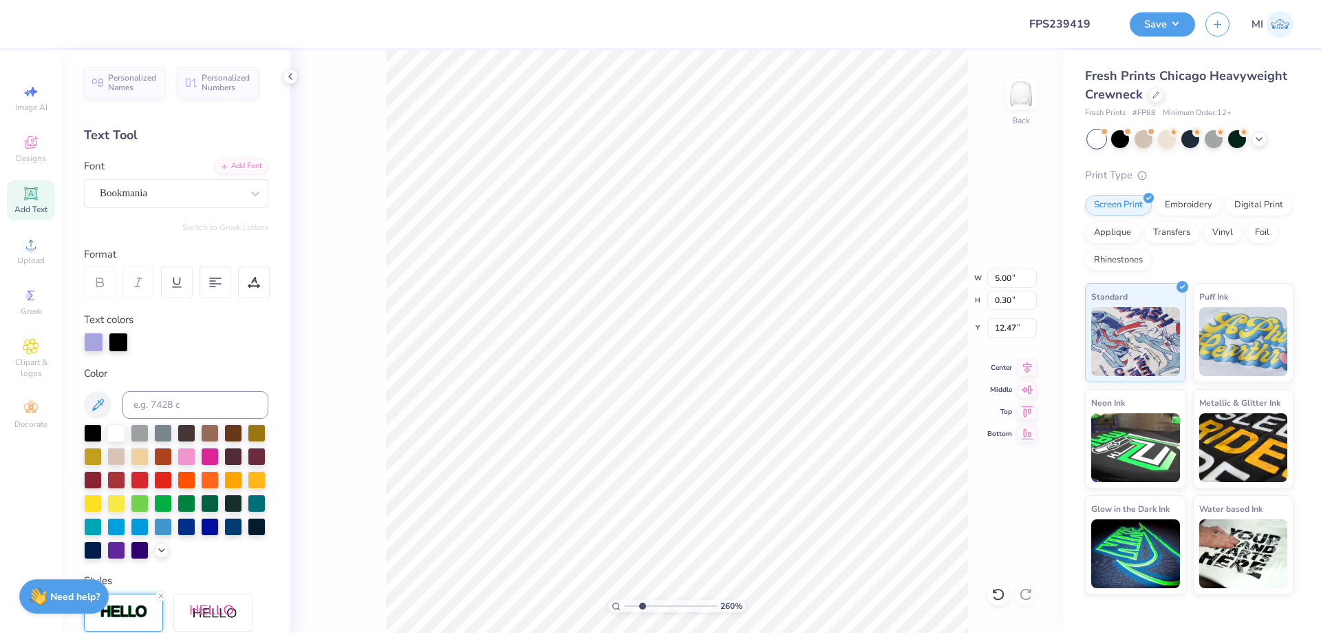
type input "0.31"
type input "12.46"
click at [120, 345] on div at bounding box center [118, 340] width 19 height 19
click at [162, 399] on input at bounding box center [196, 405] width 146 height 28
click at [141, 405] on input "2605" at bounding box center [196, 405] width 146 height 28
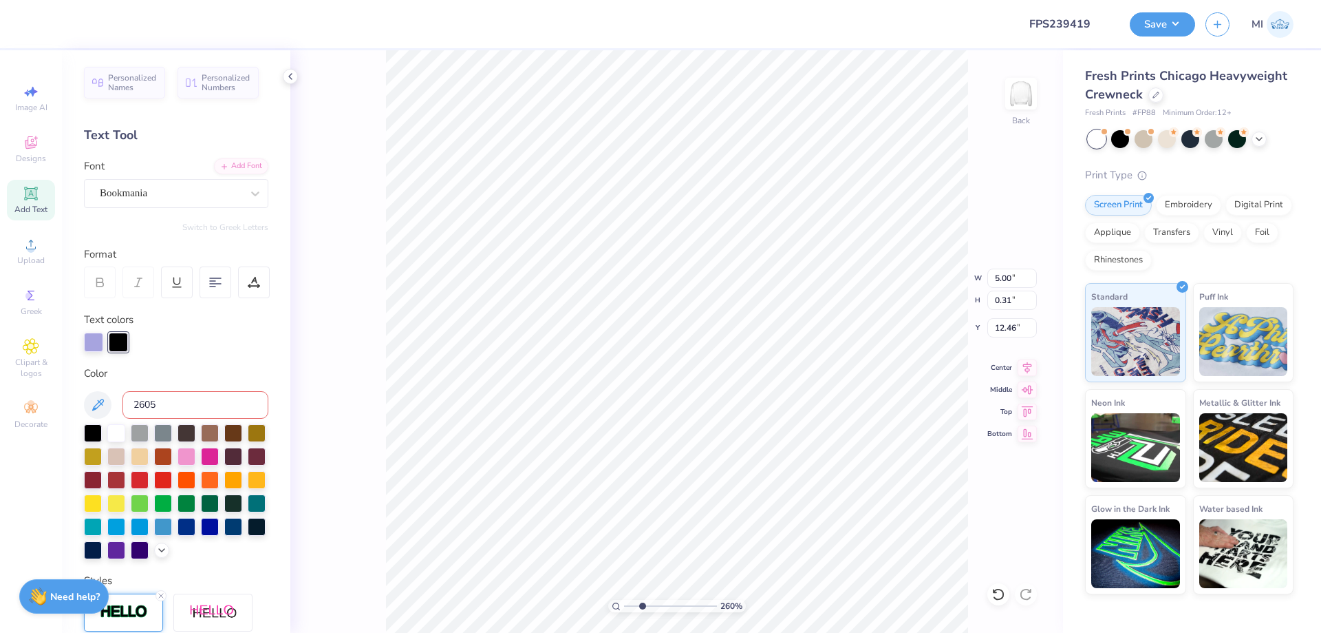
type input "2705"
click at [202, 399] on input "2705" at bounding box center [196, 405] width 146 height 28
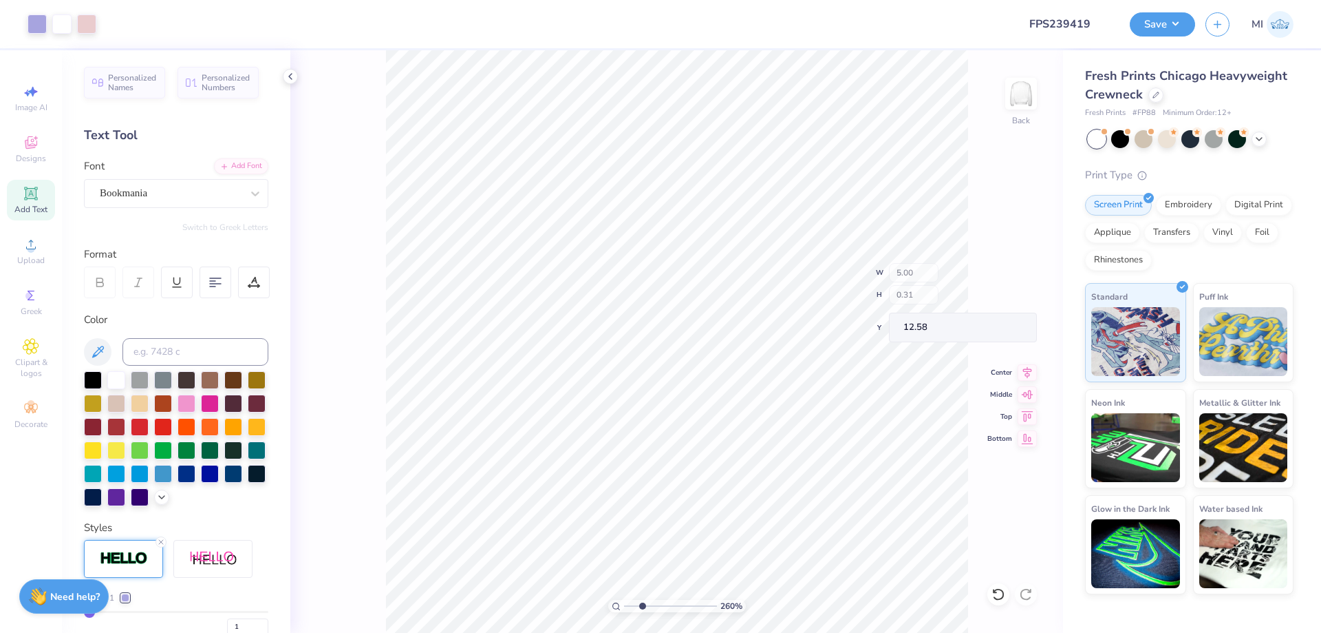
type input "12.58"
click at [615, 602] on div "260 %" at bounding box center [677, 341] width 582 height 582
drag, startPoint x: 633, startPoint y: 608, endPoint x: 599, endPoint y: 609, distance: 33.0
type input "1"
click at [624, 609] on input "range" at bounding box center [670, 605] width 93 height 12
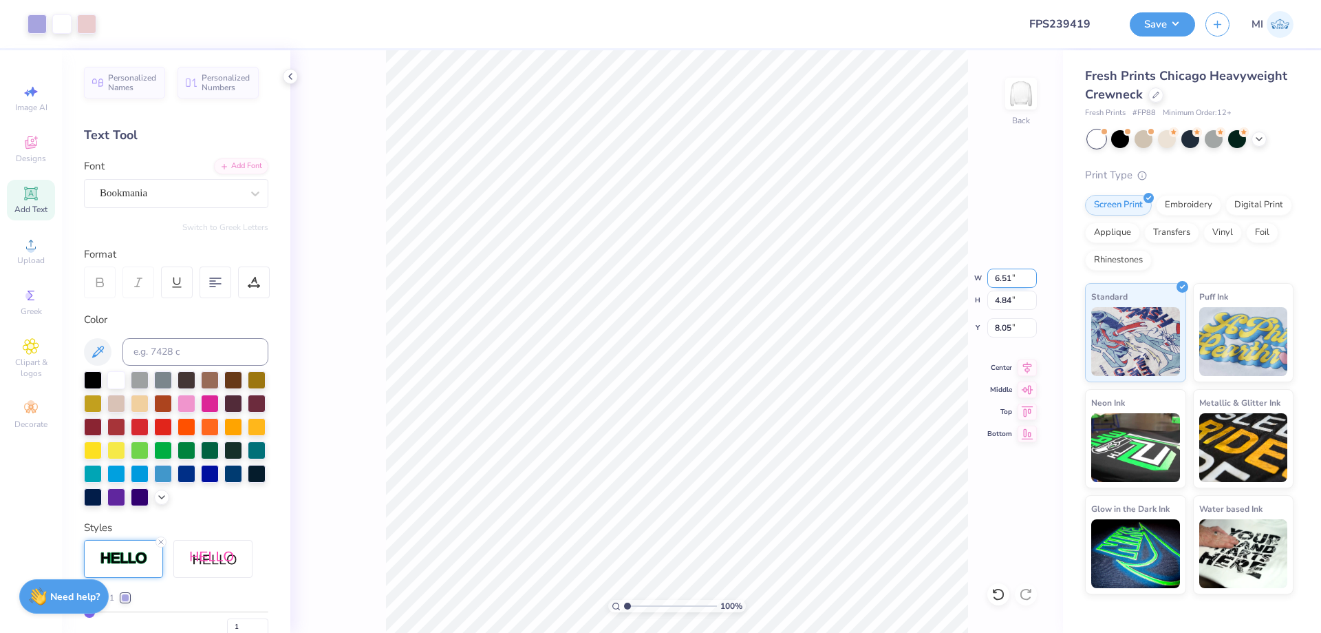
click at [1008, 275] on input "6.51" at bounding box center [1013, 277] width 50 height 19
type input "6.00"
type input "4.47"
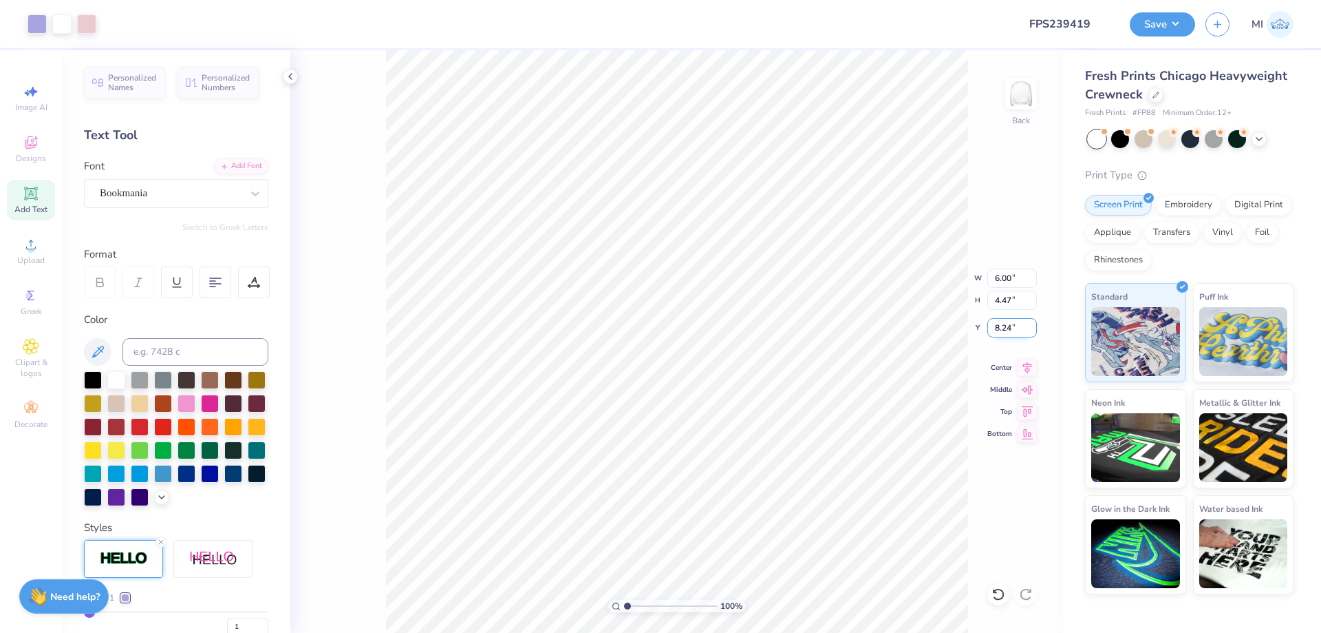
click at [1014, 328] on input "8.24" at bounding box center [1013, 327] width 50 height 19
type input "3.00"
click at [1167, 30] on button "Save" at bounding box center [1162, 22] width 65 height 24
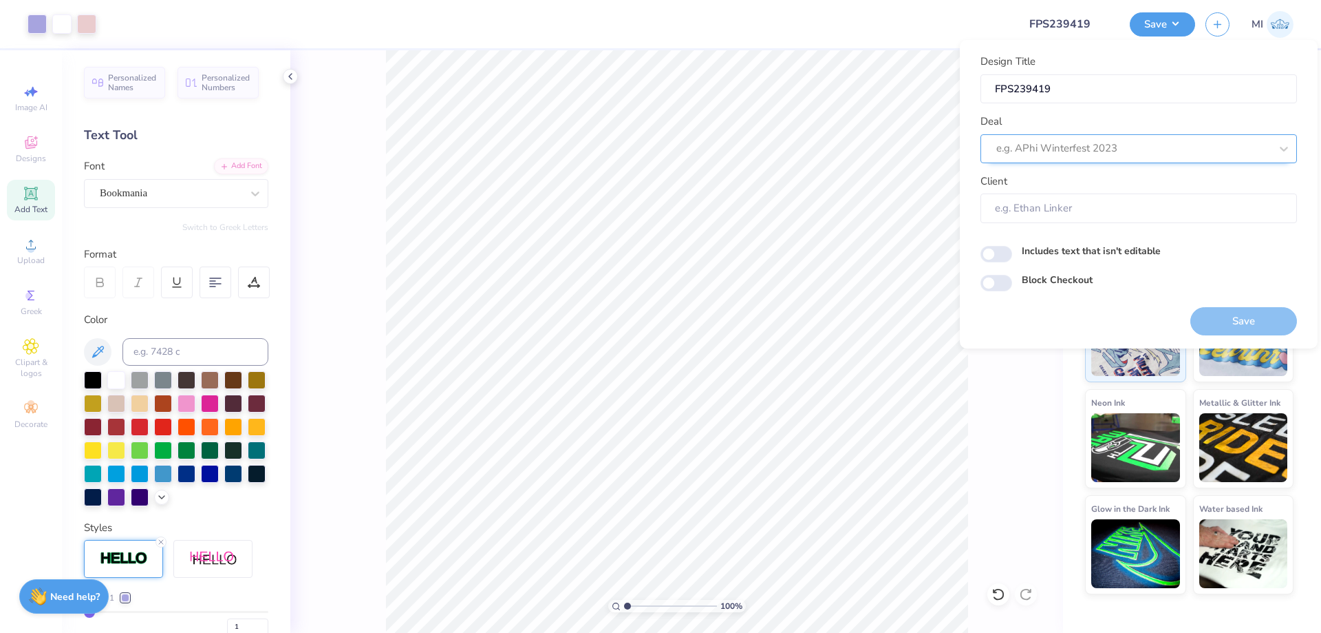
click at [1145, 151] on div at bounding box center [1134, 148] width 274 height 19
click at [1096, 190] on div "Design Tool Gallery" at bounding box center [1139, 185] width 306 height 23
type input "Design Tool Gallery"
type input "Design Tool Gallery User"
click at [1208, 310] on button "Save" at bounding box center [1244, 321] width 107 height 28
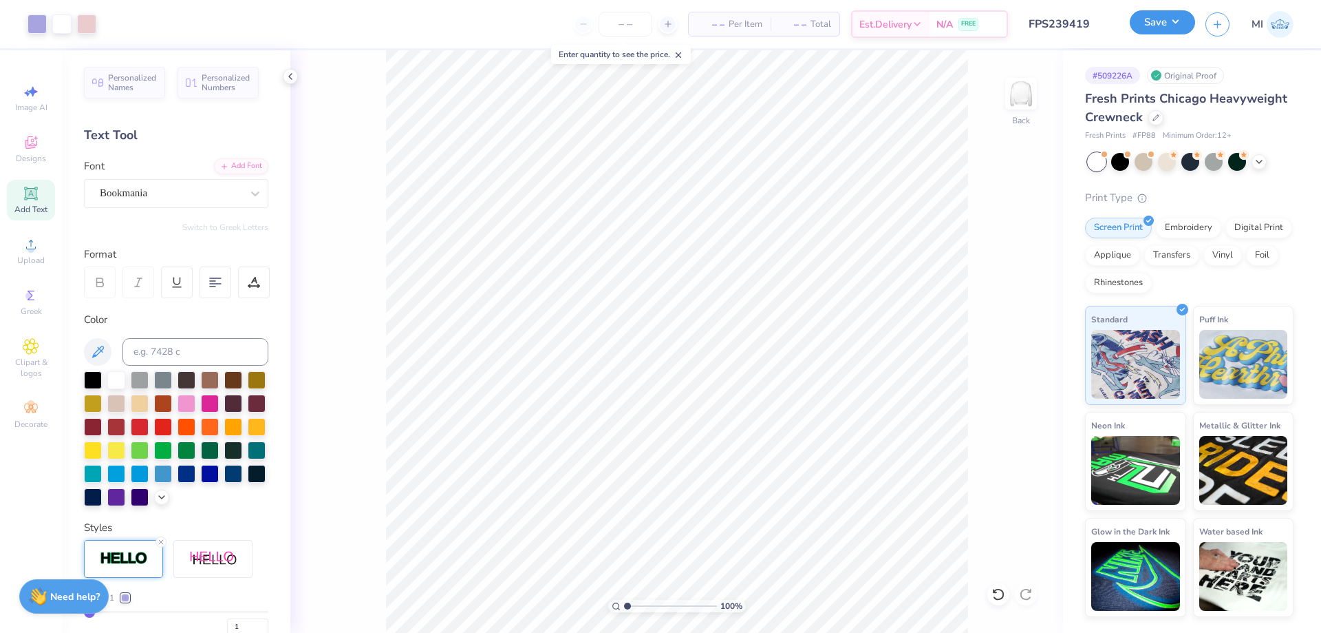
click at [1154, 24] on button "Save" at bounding box center [1162, 22] width 65 height 24
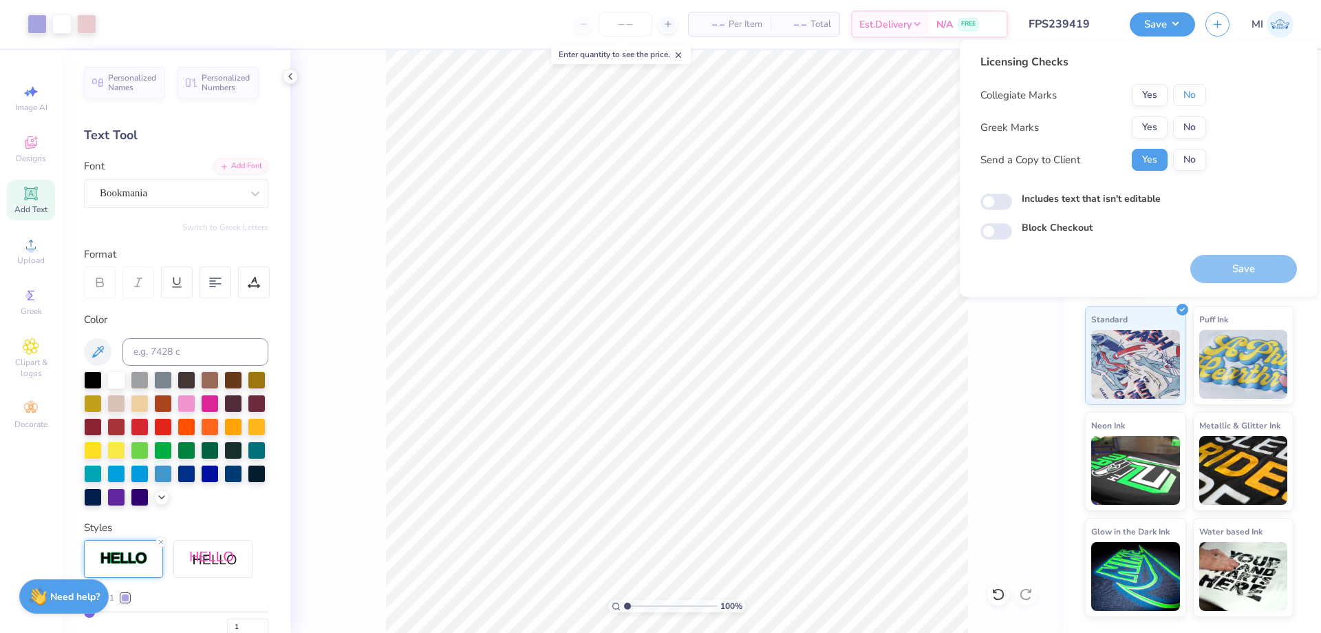
drag, startPoint x: 1191, startPoint y: 91, endPoint x: 1162, endPoint y: 115, distance: 38.2
click at [1189, 92] on button "No" at bounding box center [1189, 95] width 33 height 22
click at [1149, 124] on button "Yes" at bounding box center [1150, 127] width 36 height 22
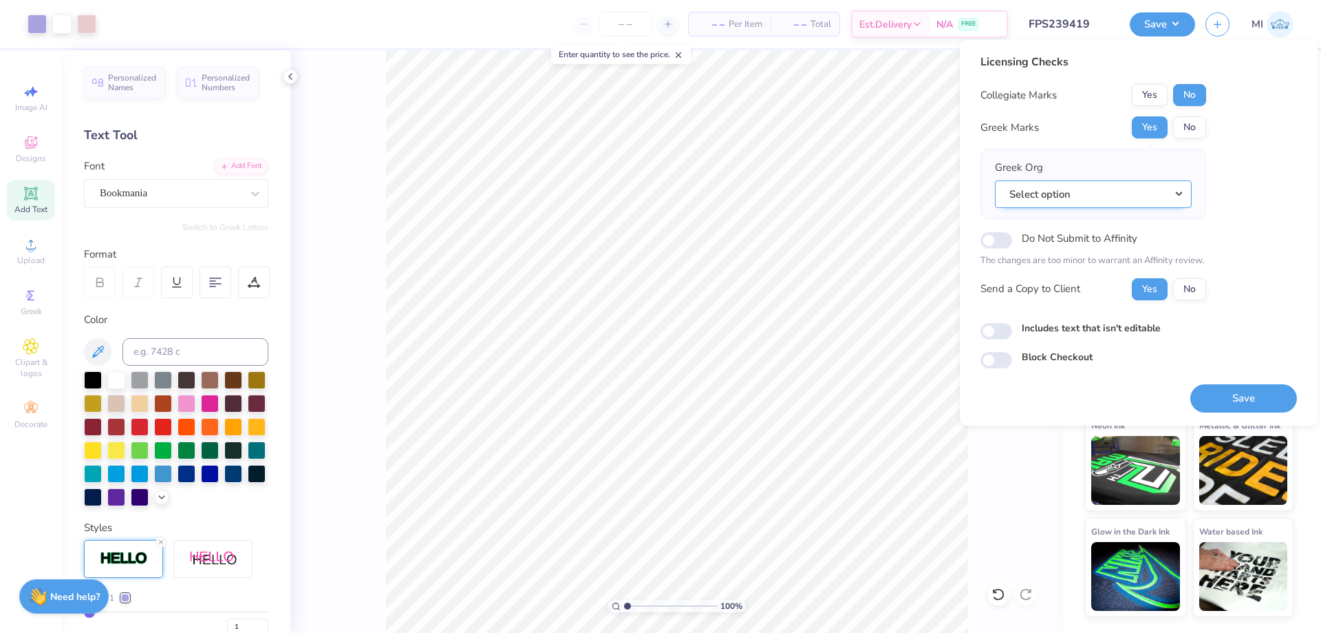
click at [1149, 195] on button "Select option" at bounding box center [1093, 194] width 197 height 28
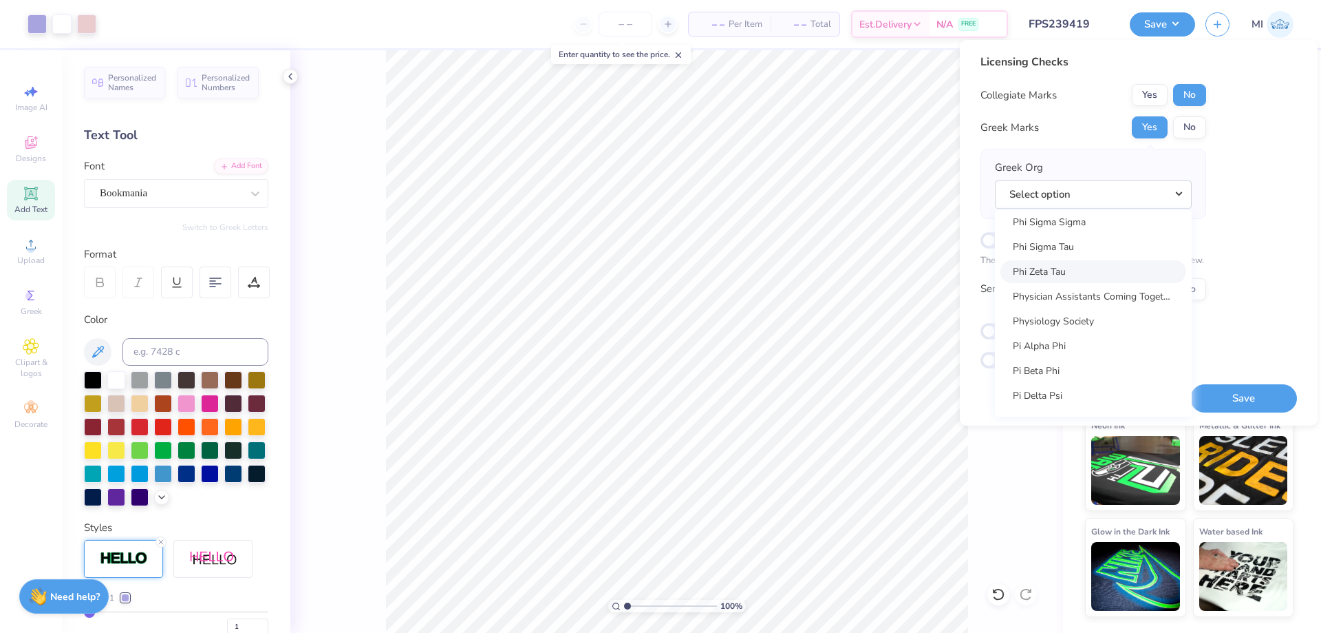
scroll to position [7840, 0]
click at [1096, 291] on link "Pi Beta Phi" at bounding box center [1094, 290] width 186 height 23
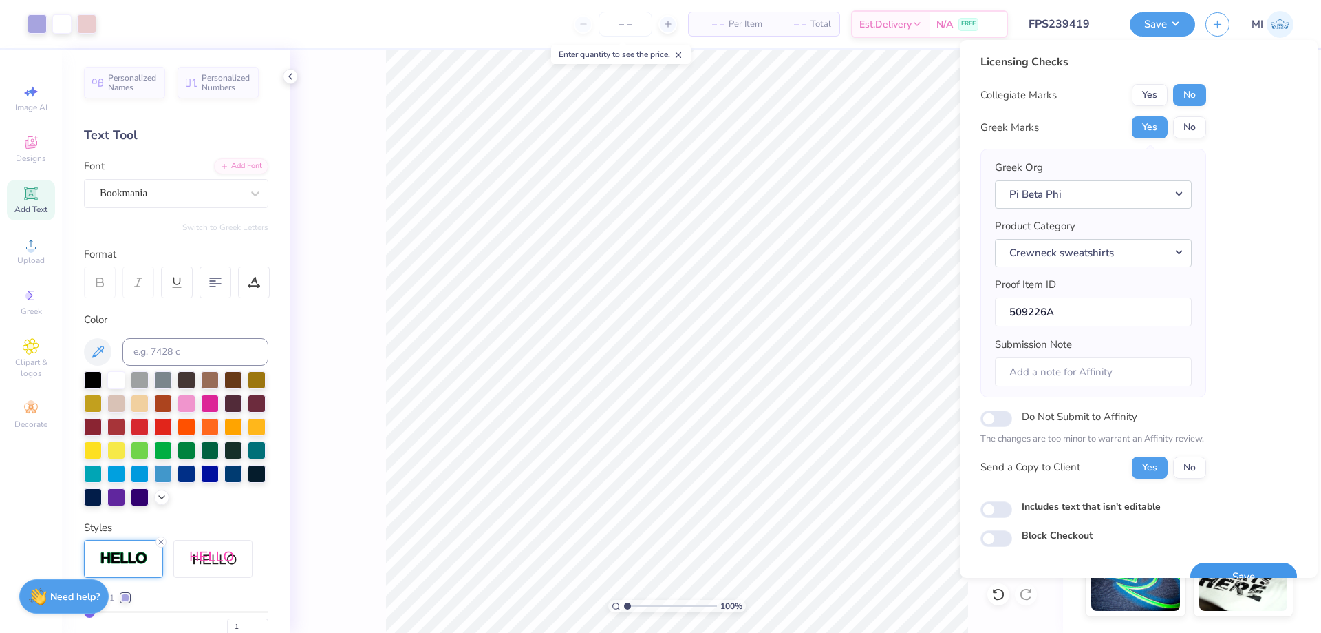
drag, startPoint x: 1236, startPoint y: 578, endPoint x: 1233, endPoint y: 569, distance: 9.4
click at [1235, 578] on img at bounding box center [1244, 576] width 89 height 69
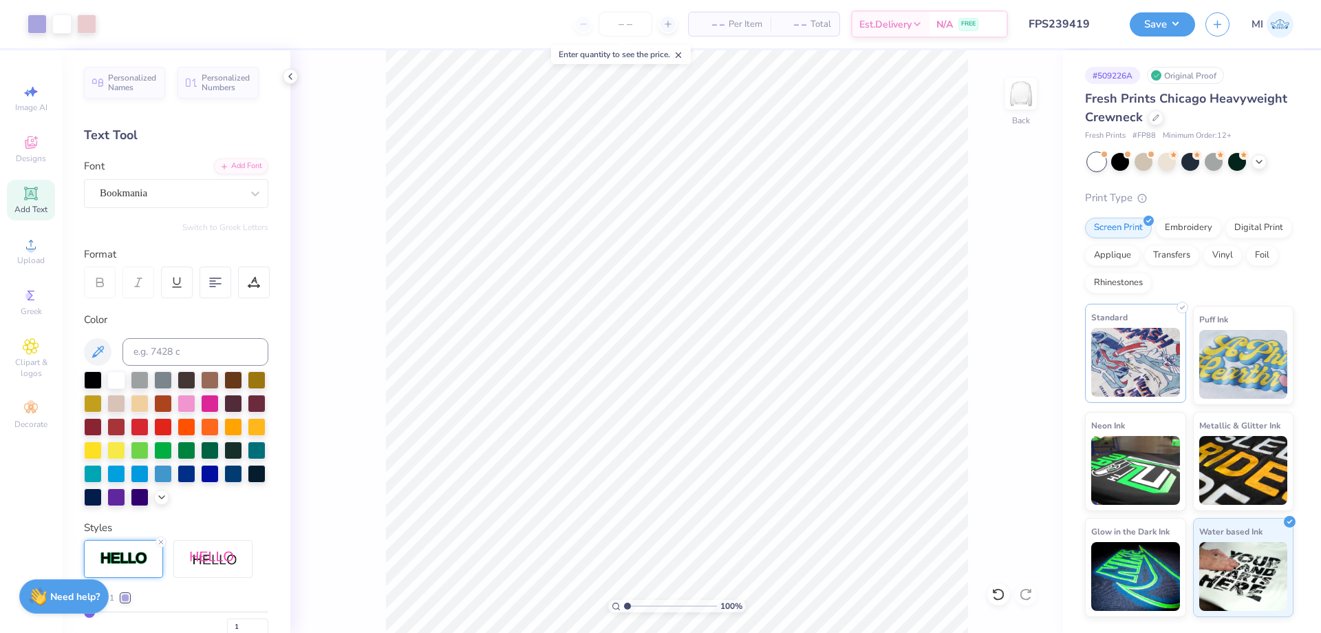
click at [1156, 365] on img at bounding box center [1136, 362] width 89 height 69
click at [1161, 28] on button "Save" at bounding box center [1162, 22] width 65 height 24
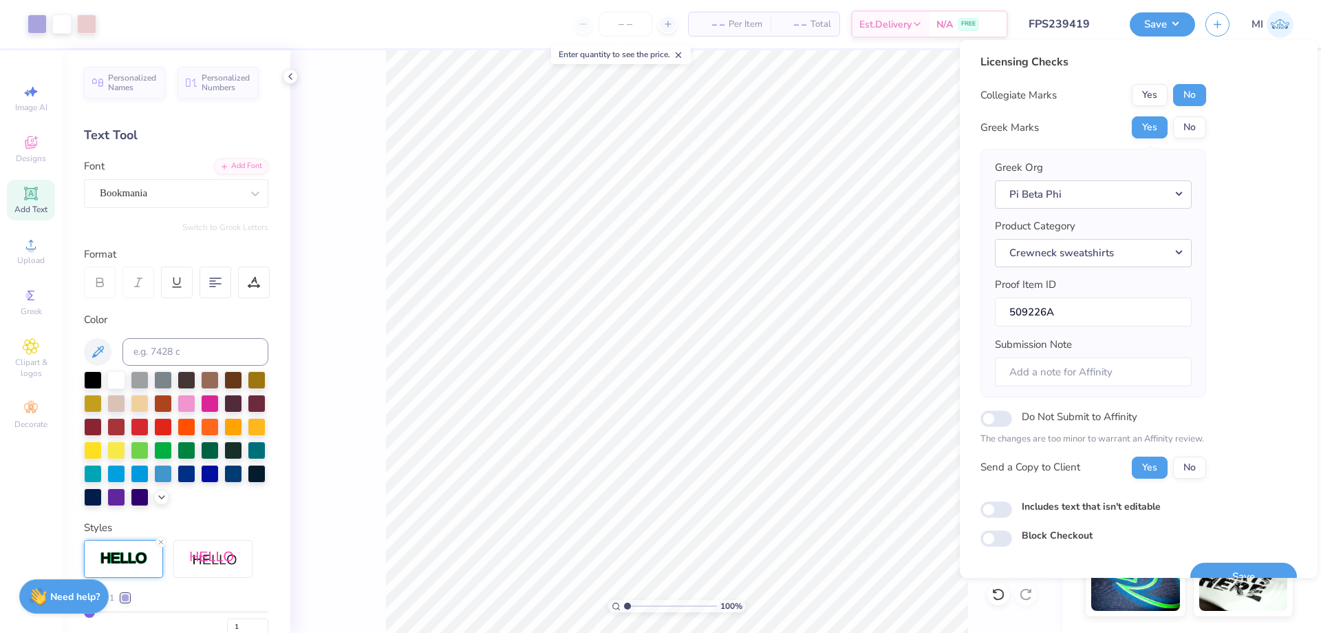
click at [1223, 562] on div "Save" at bounding box center [1244, 567] width 107 height 43
click at [1224, 562] on button "Save" at bounding box center [1244, 576] width 107 height 28
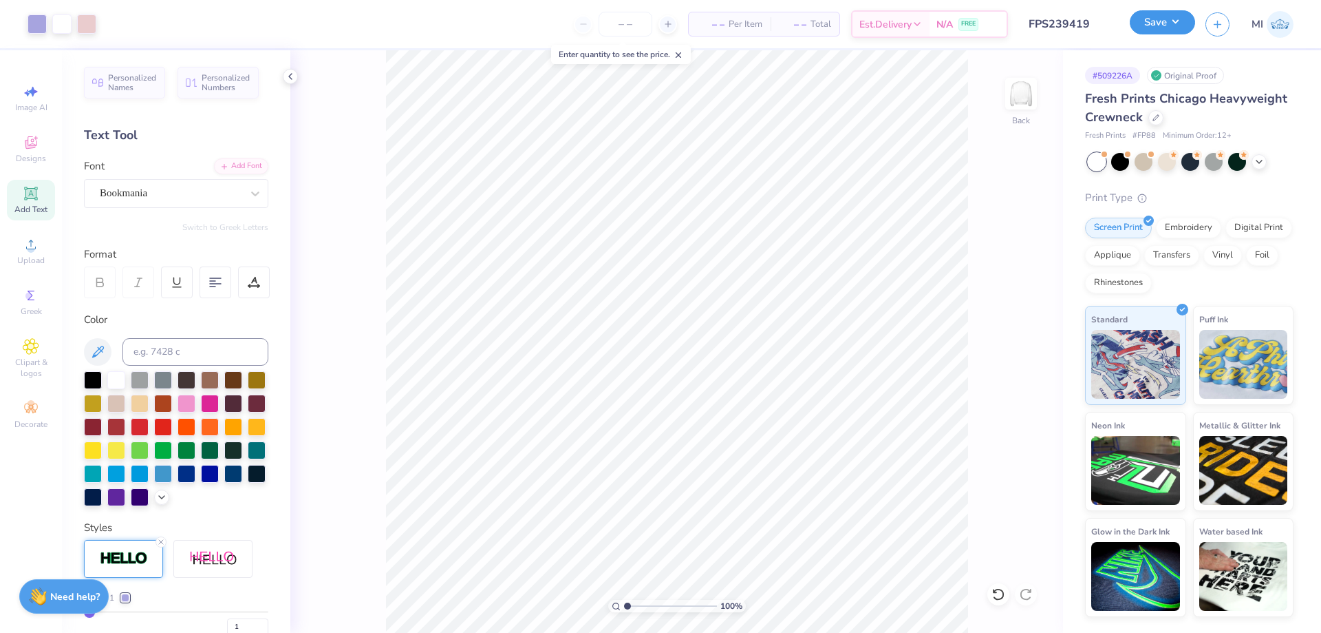
click at [1156, 34] on button "Save" at bounding box center [1162, 22] width 65 height 24
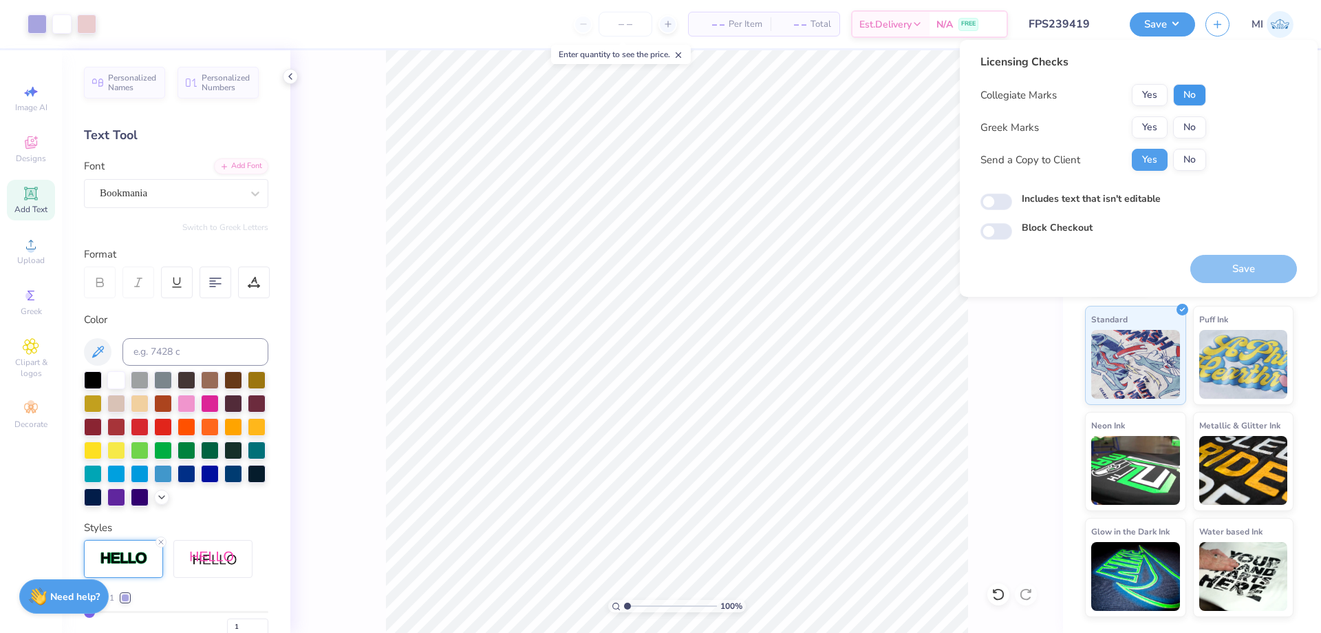
click at [1193, 93] on button "No" at bounding box center [1189, 95] width 33 height 22
click at [1153, 125] on button "Yes" at bounding box center [1150, 127] width 36 height 22
